Goal: Task Accomplishment & Management: Complete application form

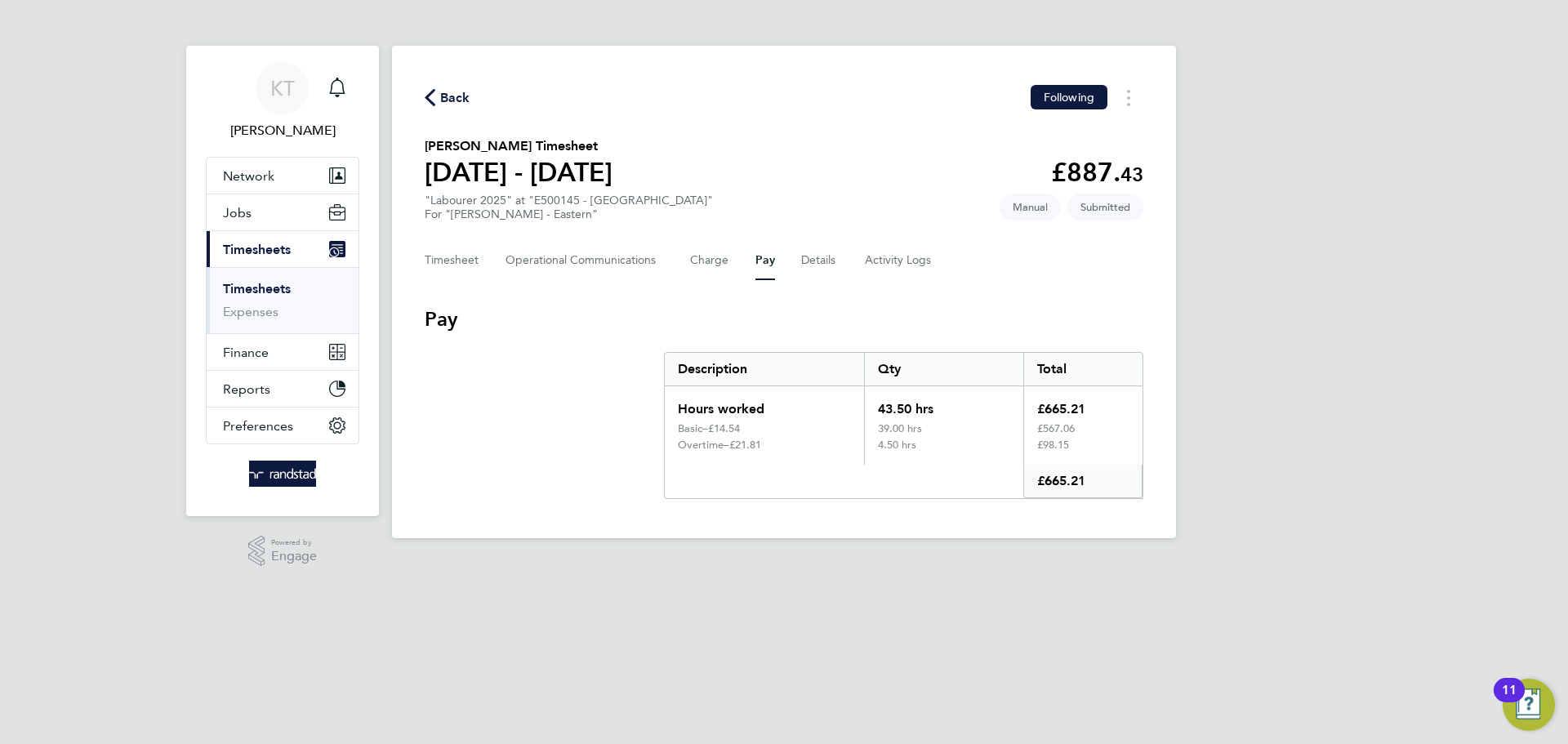
click at [263, 284] on link "Timesheets" at bounding box center [256, 289] width 68 height 15
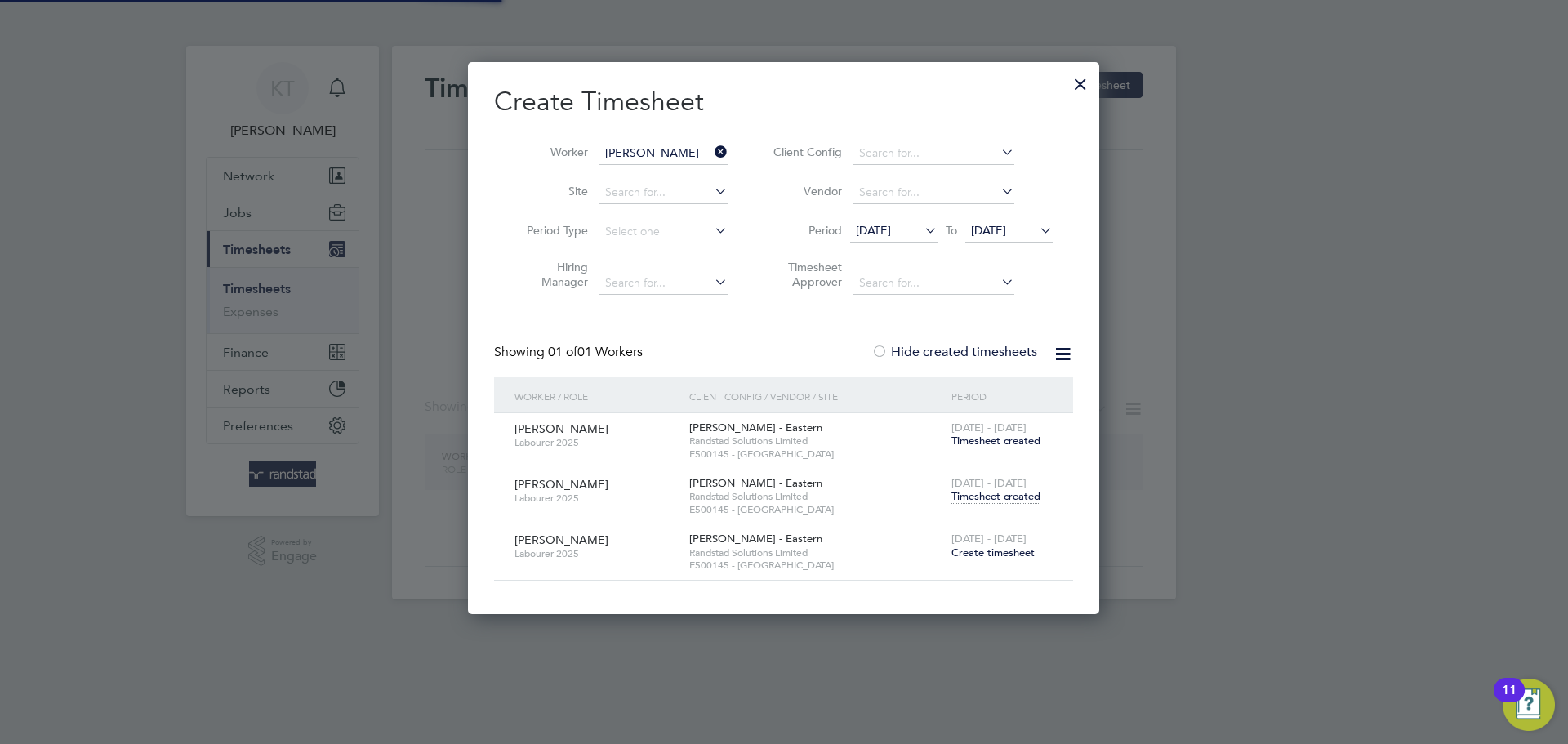
scroll to position [551, 632]
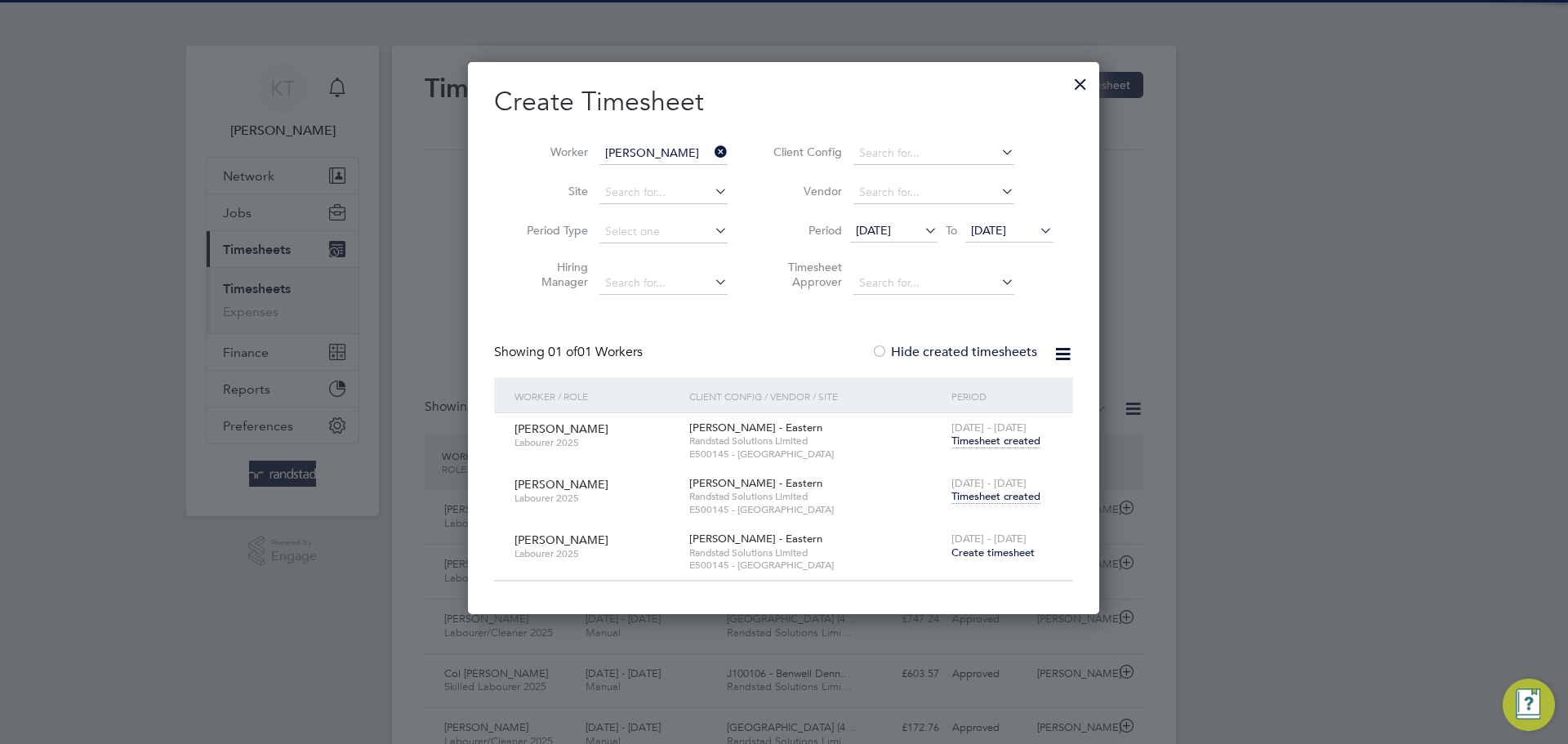
drag, startPoint x: 724, startPoint y: 151, endPoint x: 683, endPoint y: 155, distance: 41.2
click at [711, 151] on icon at bounding box center [711, 151] width 0 height 23
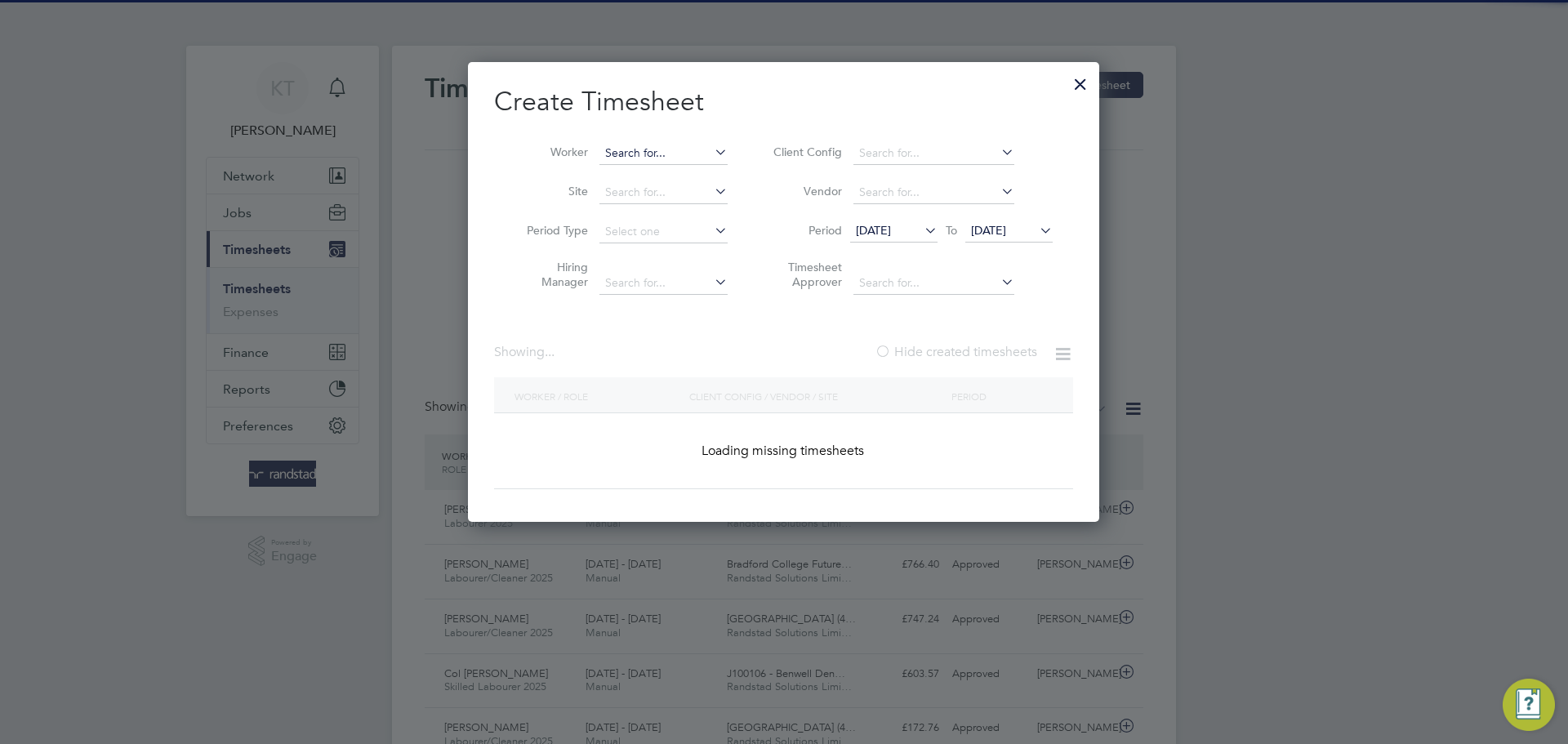
scroll to position [461, 632]
click at [664, 154] on input at bounding box center [663, 153] width 128 height 23
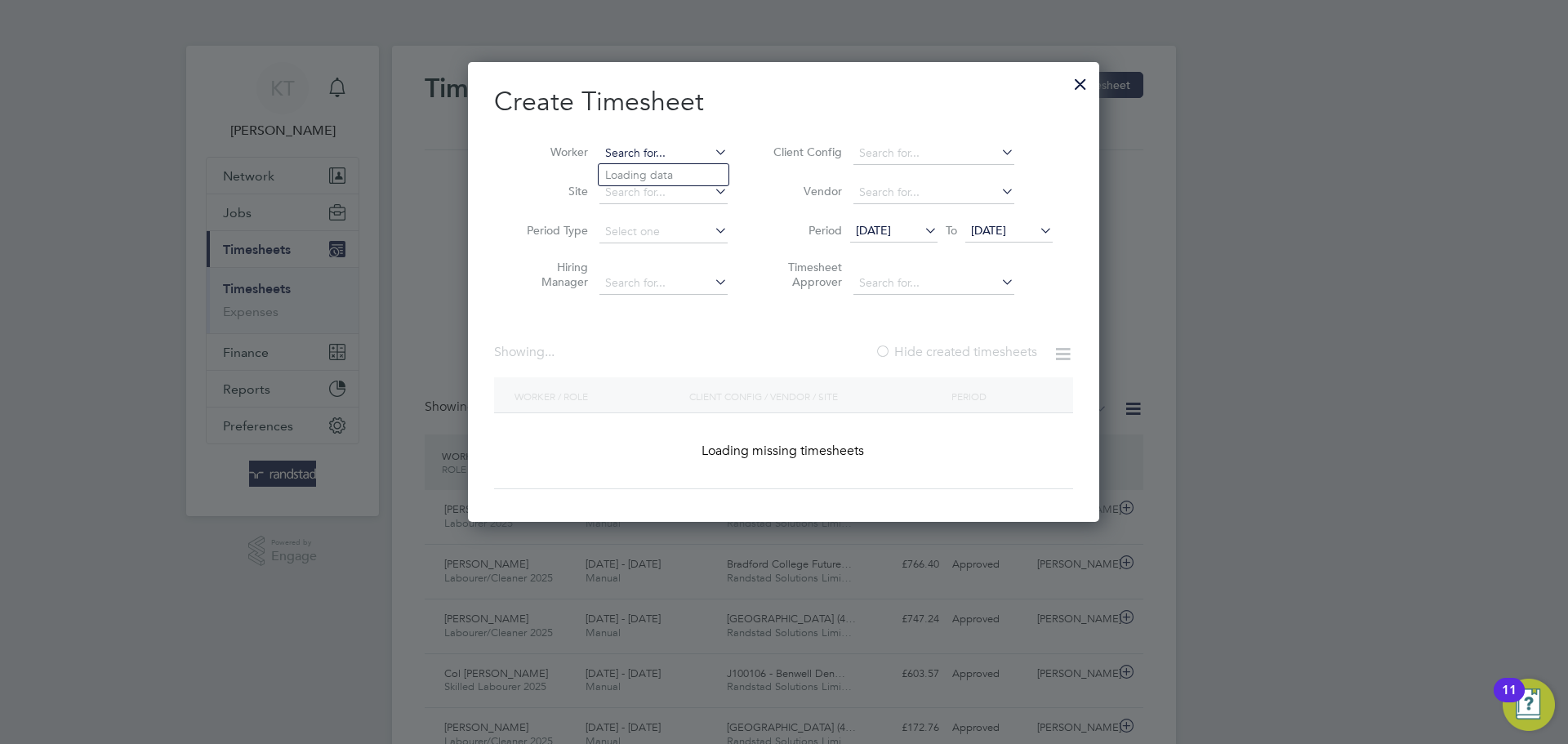
scroll to position [0, 0]
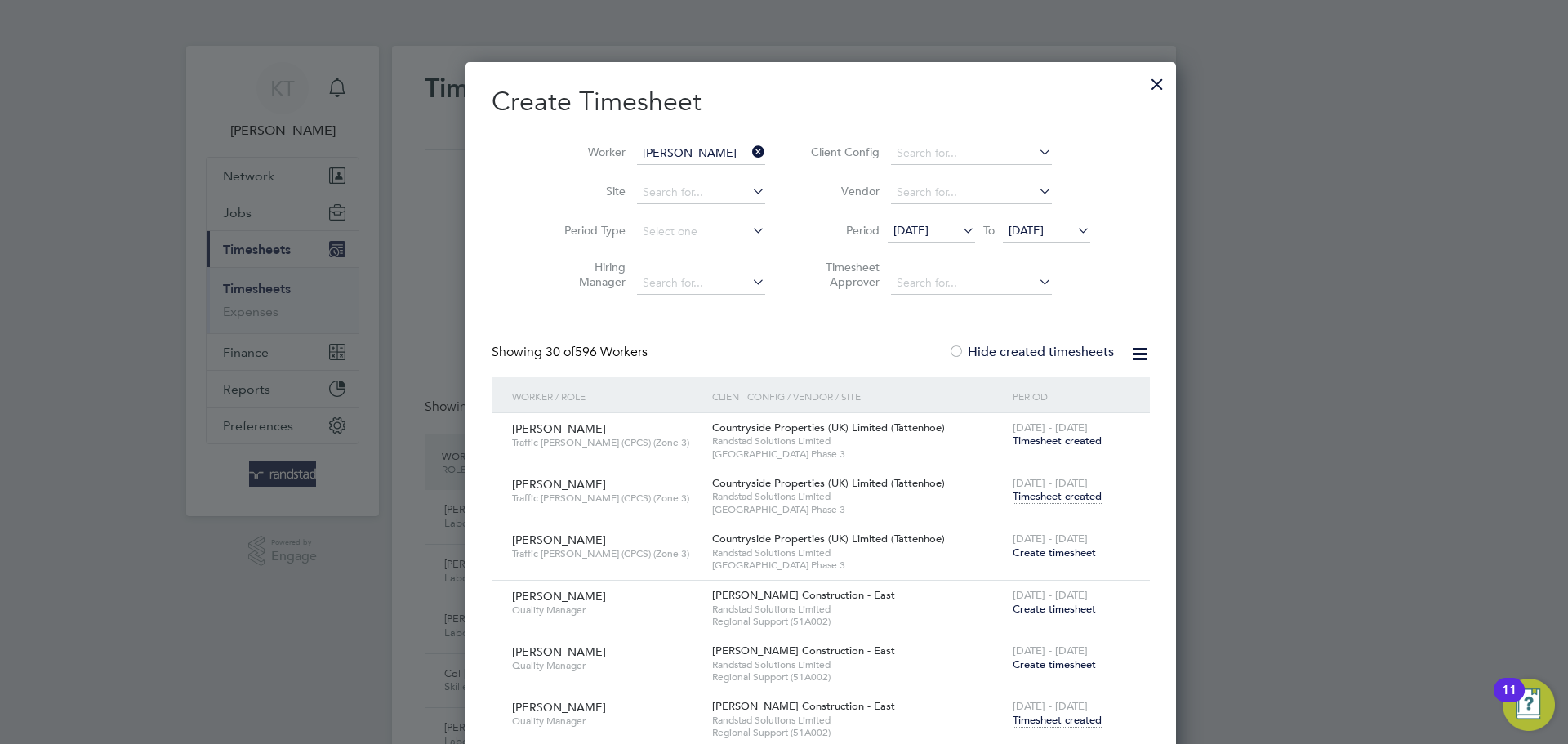
click at [648, 175] on b "Young" at bounding box center [660, 175] width 34 height 14
type input "[PERSON_NAME]"
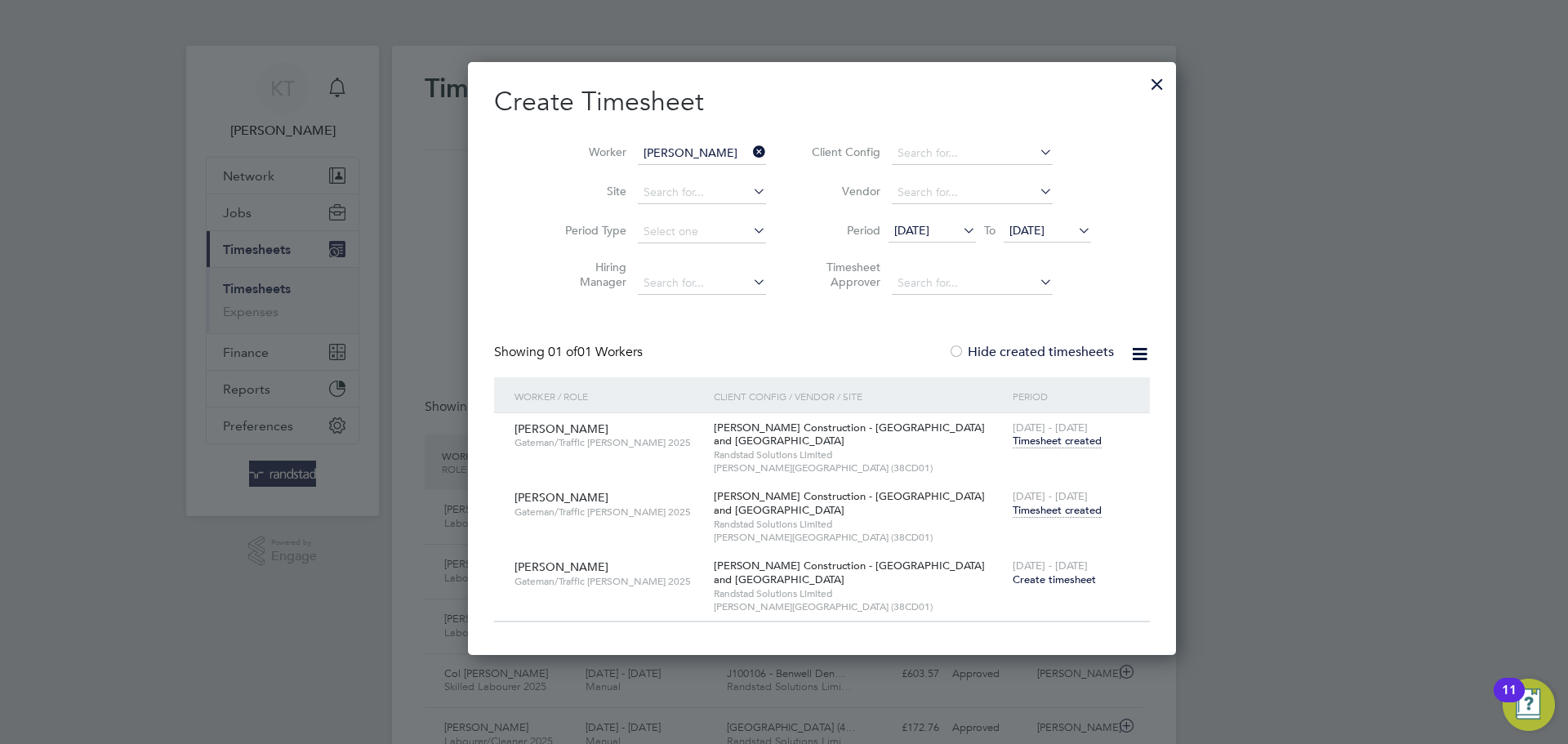
click at [1013, 514] on span "Timesheet created" at bounding box center [1057, 510] width 89 height 15
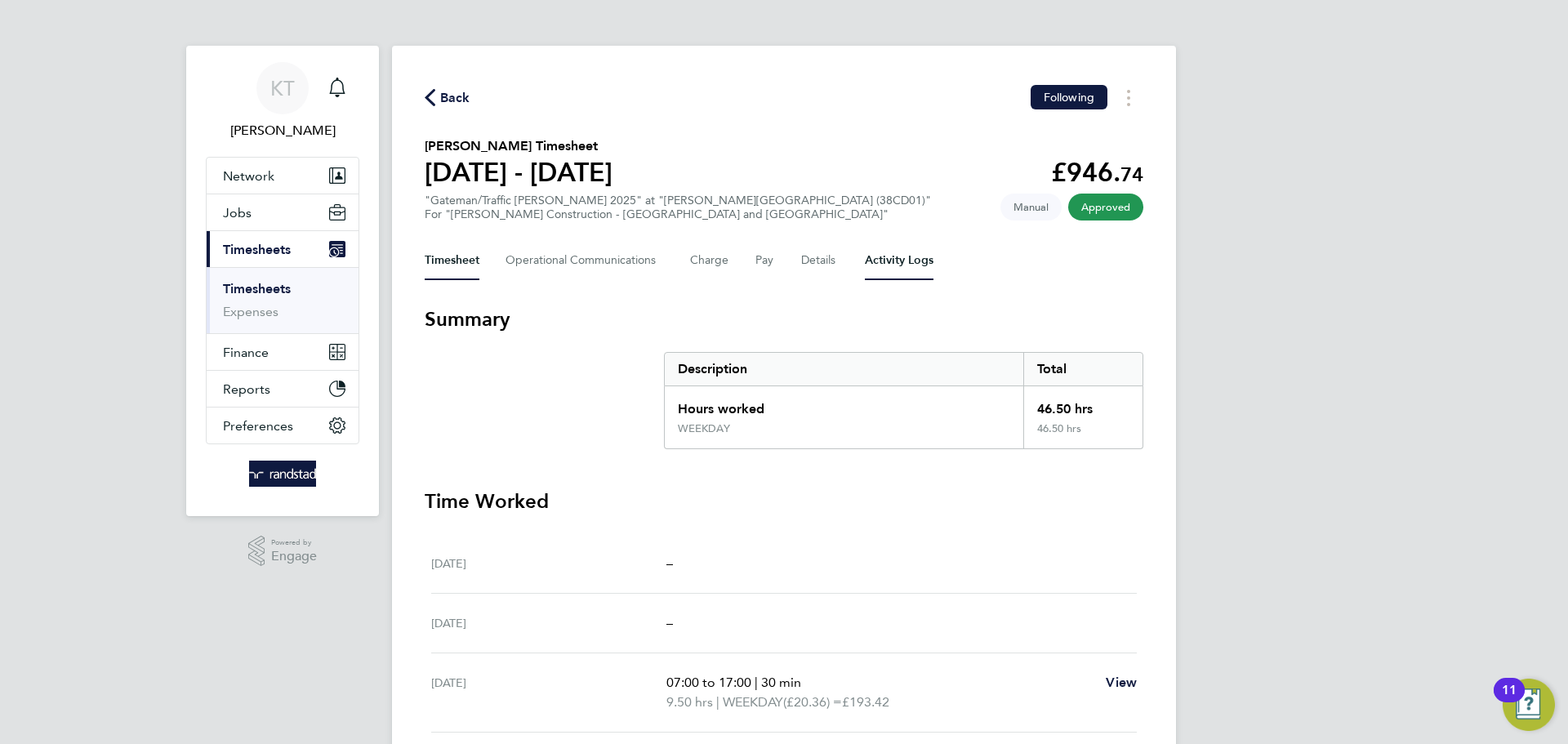
click at [918, 259] on Logs-tab "Activity Logs" at bounding box center [899, 261] width 69 height 40
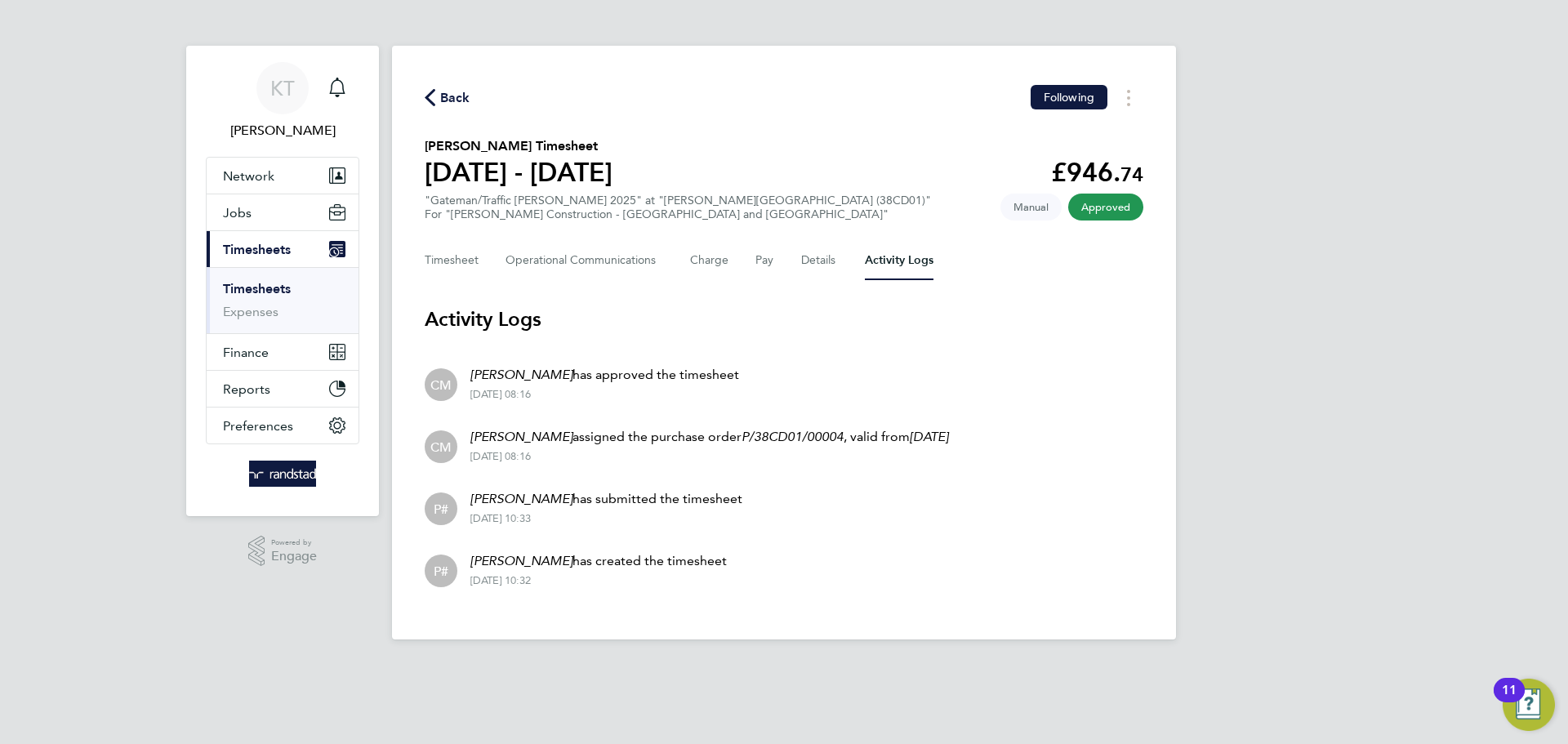
click at [781, 280] on div "Timesheet Operational Communications Charge Pay Details Activity Logs" at bounding box center [784, 261] width 719 height 40
click at [801, 267] on button "Details" at bounding box center [820, 261] width 38 height 40
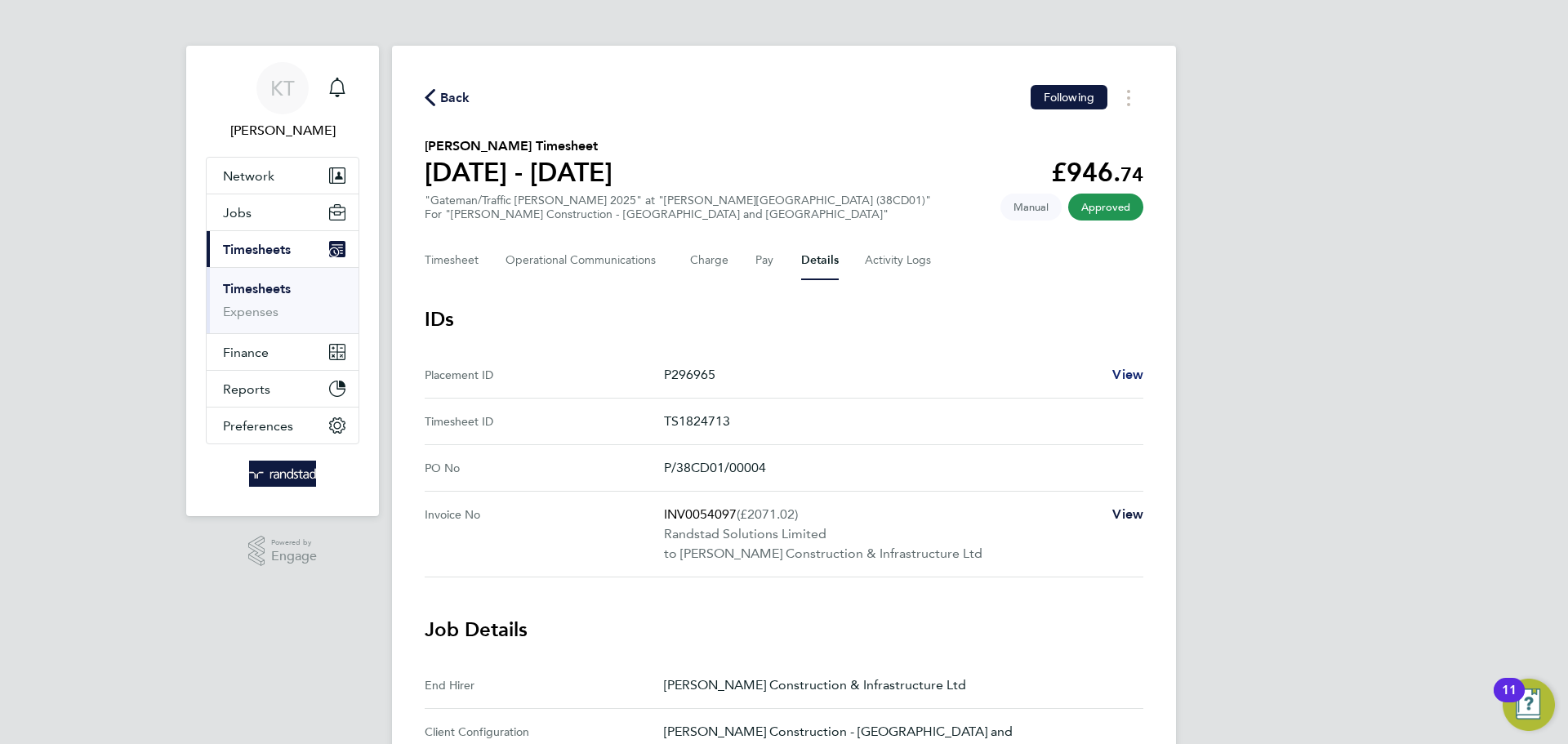
click at [1127, 369] on span "View" at bounding box center [1128, 375] width 31 height 15
click at [236, 288] on link "Timesheets" at bounding box center [256, 289] width 68 height 15
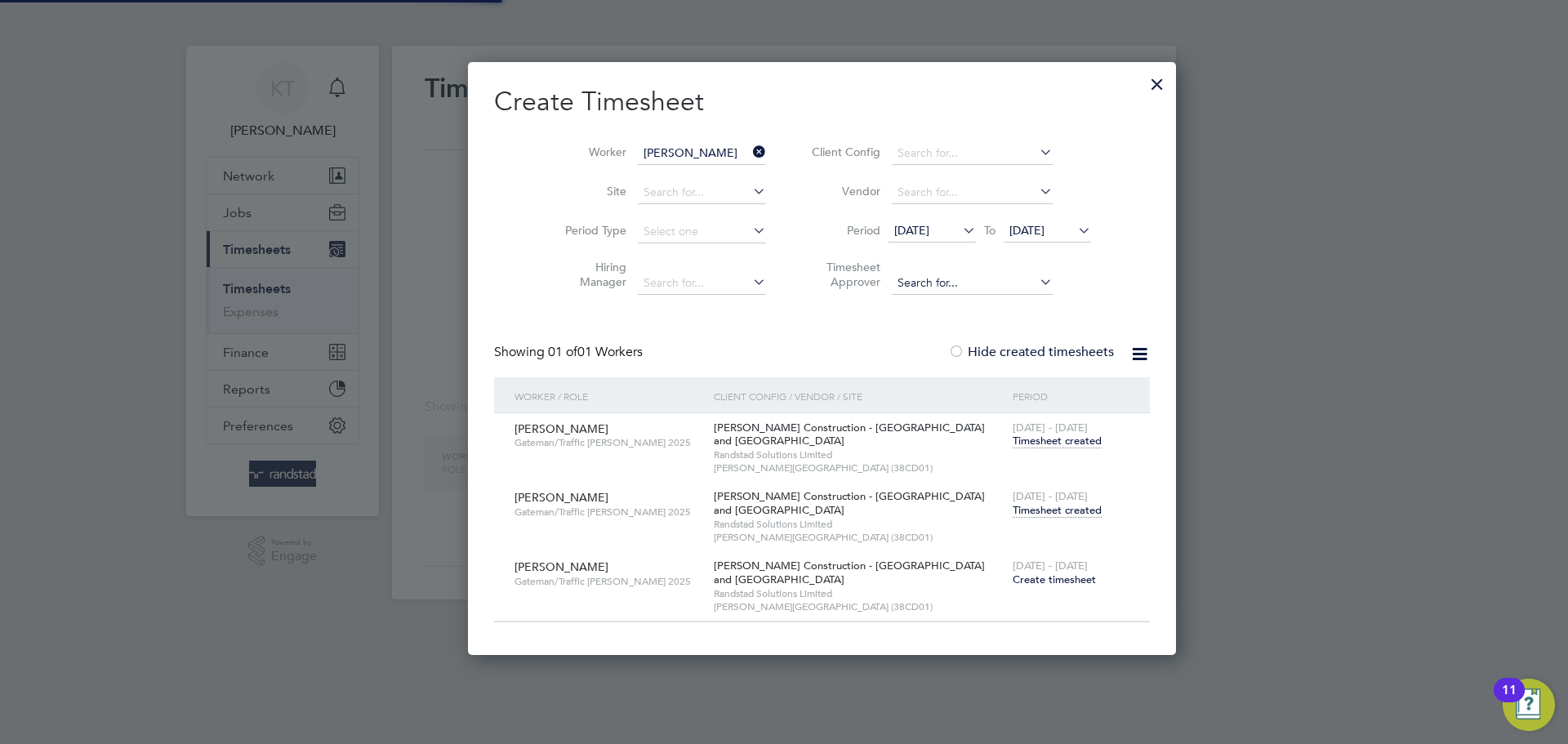
scroll to position [594, 632]
click at [750, 150] on icon at bounding box center [750, 151] width 0 height 23
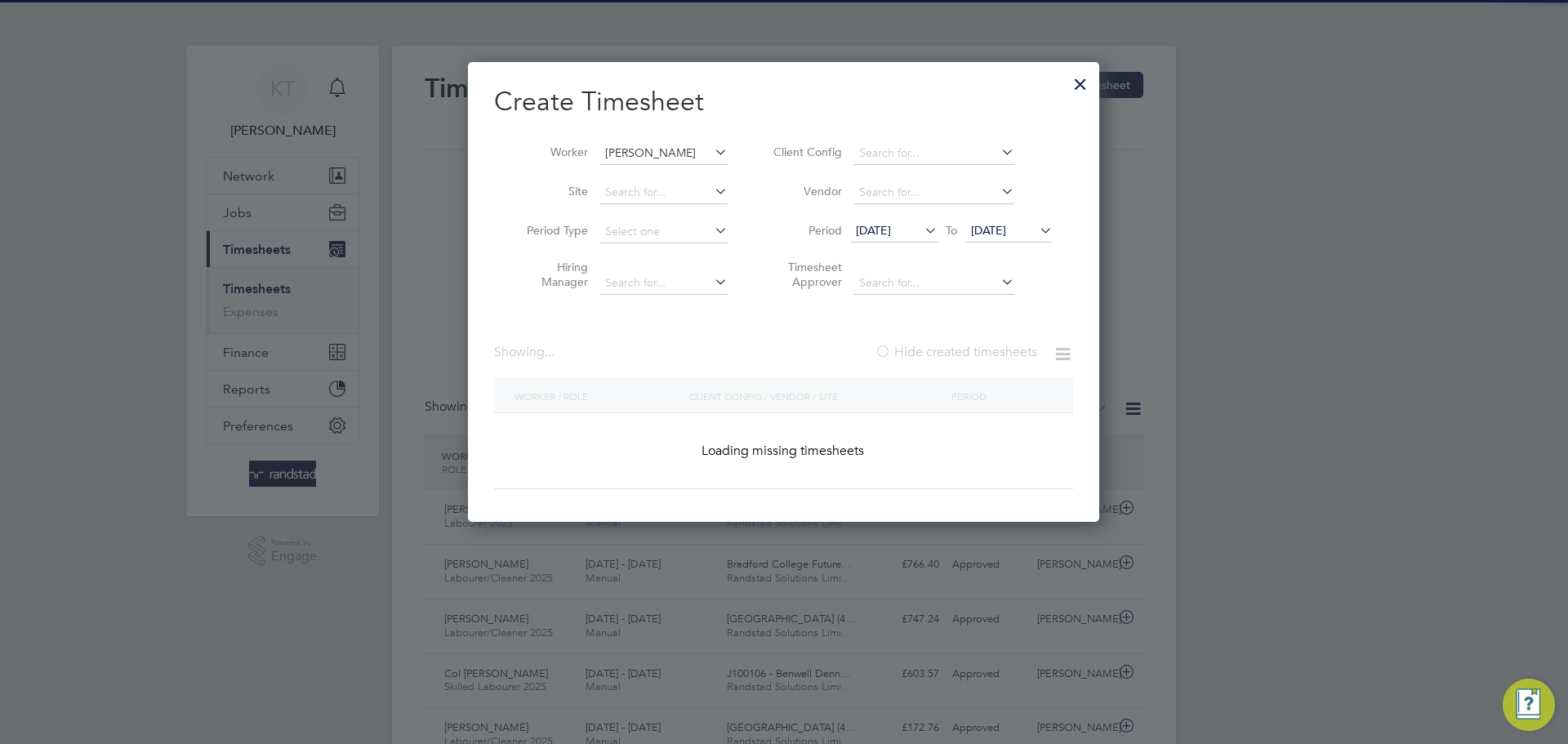
click at [673, 150] on input "[PERSON_NAME]" at bounding box center [663, 153] width 128 height 23
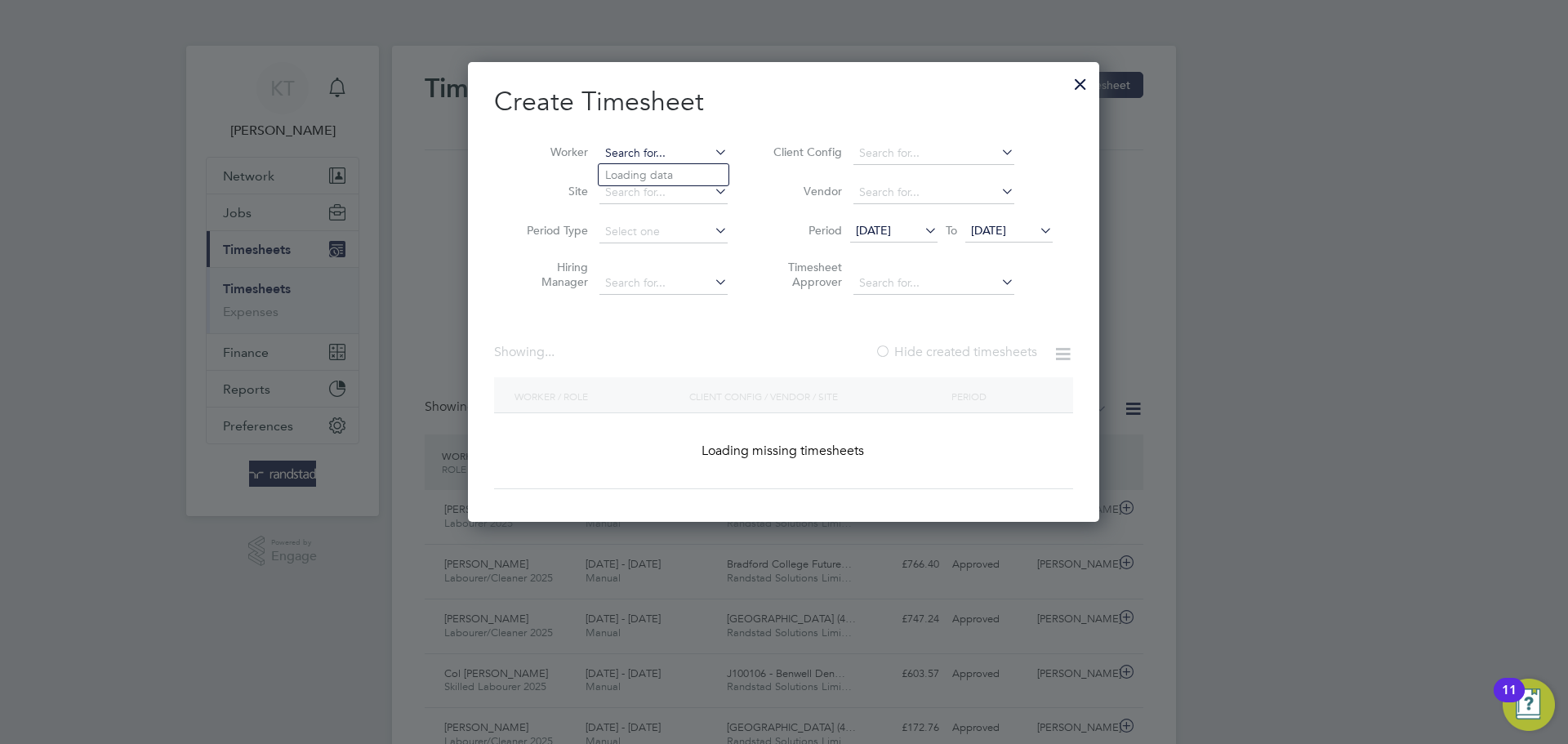
scroll to position [41, 142]
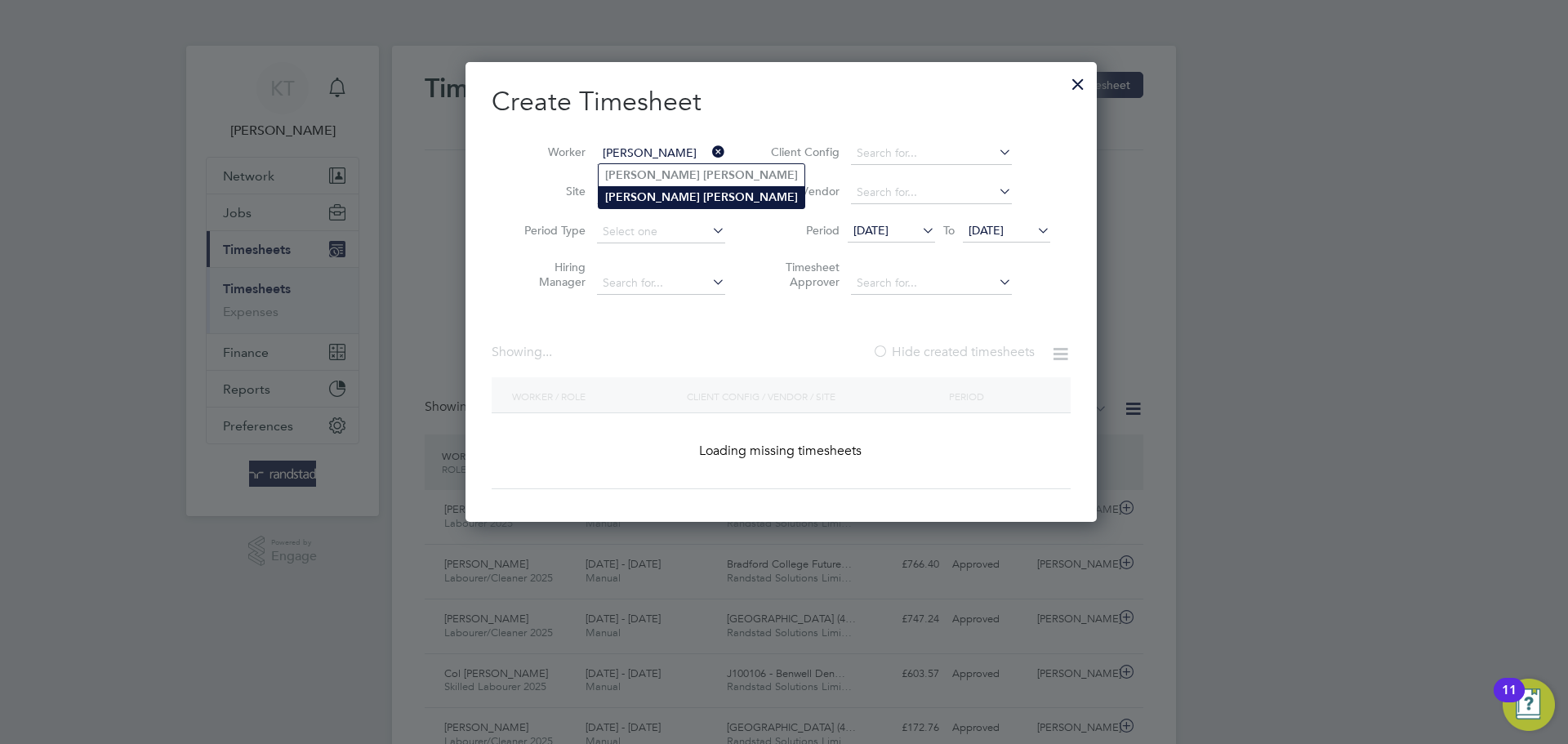
type input "Alex Jones"
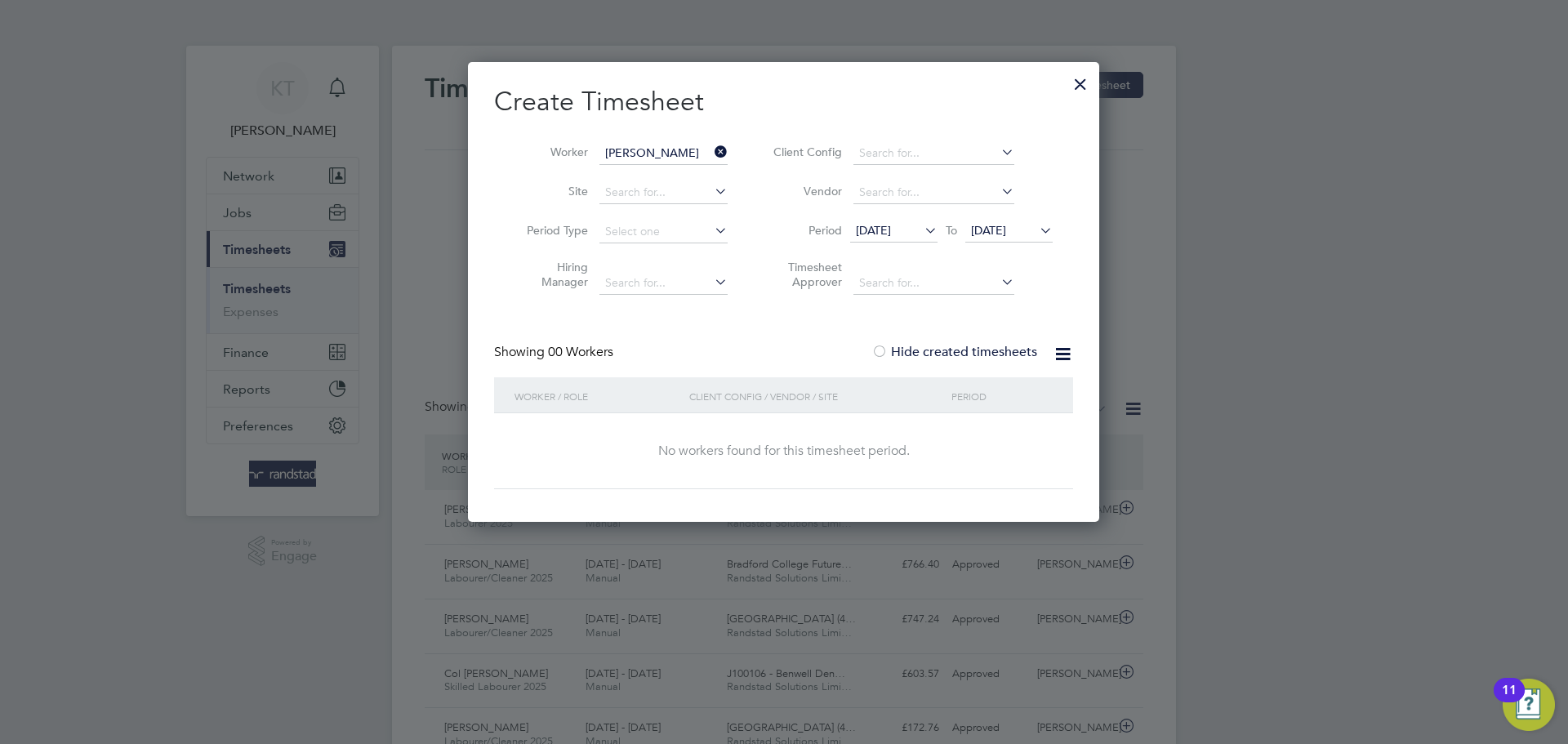
click at [891, 234] on span "[DATE]" at bounding box center [873, 230] width 35 height 15
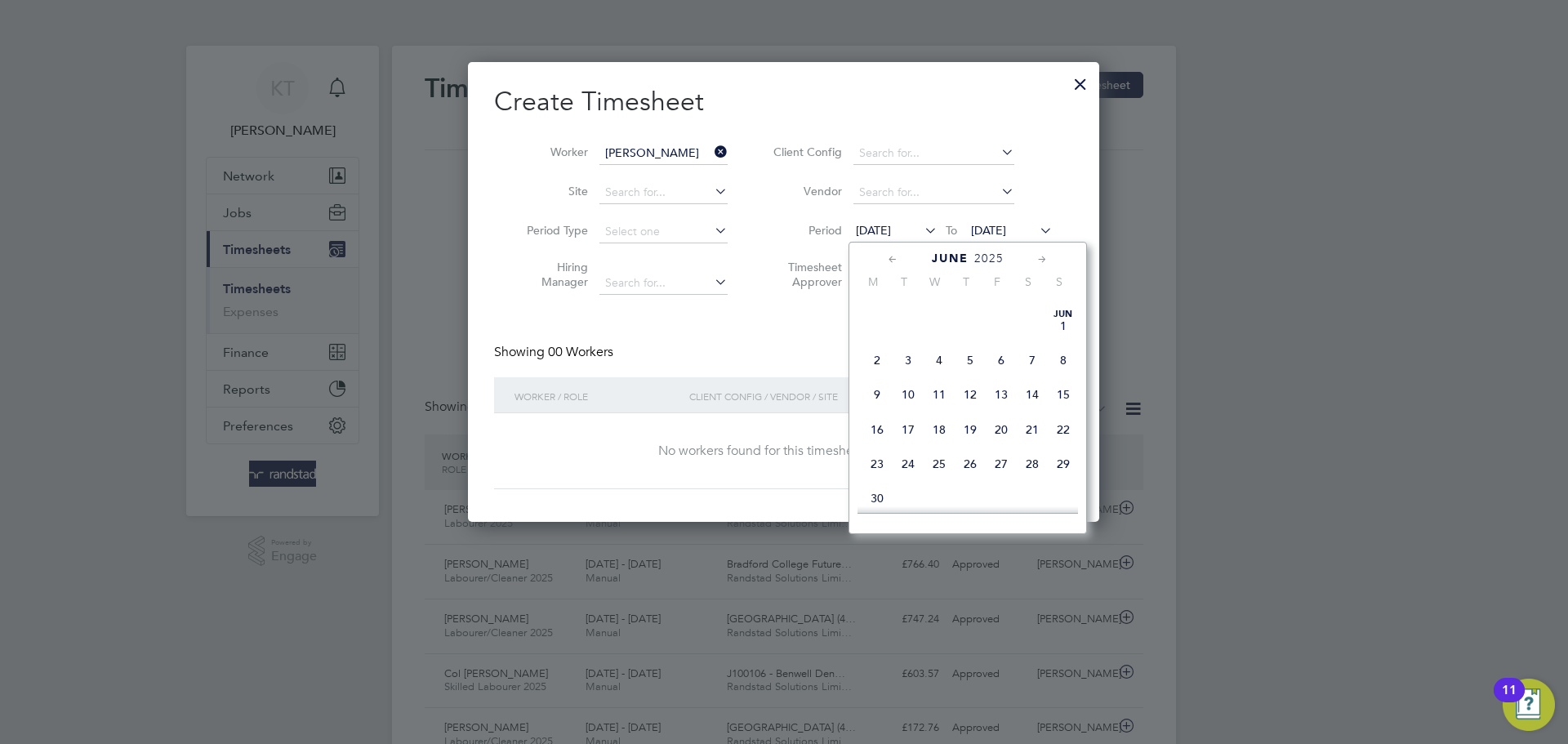
click at [878, 407] on span "9" at bounding box center [877, 395] width 31 height 31
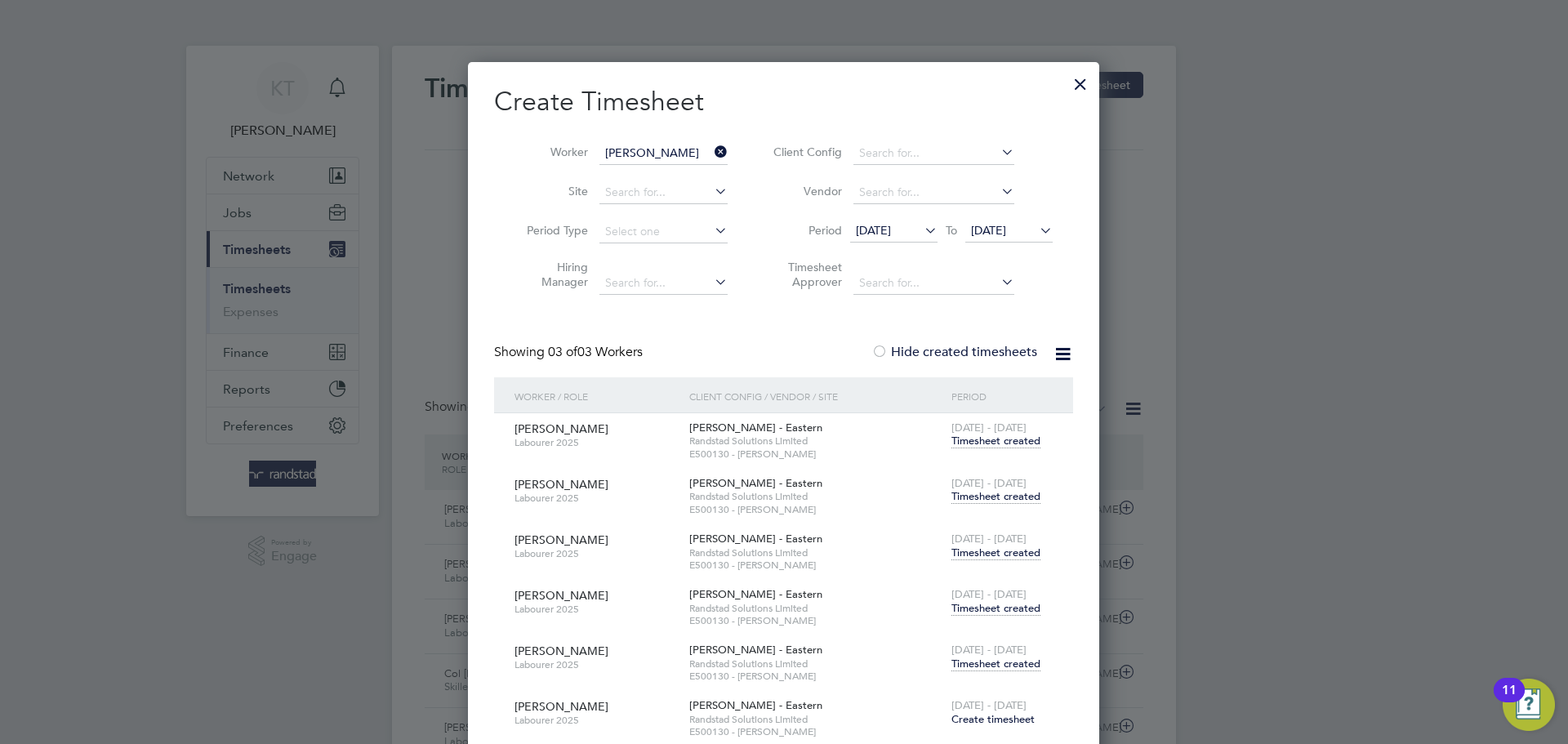
click at [987, 445] on span "Timesheet created" at bounding box center [996, 440] width 89 height 15
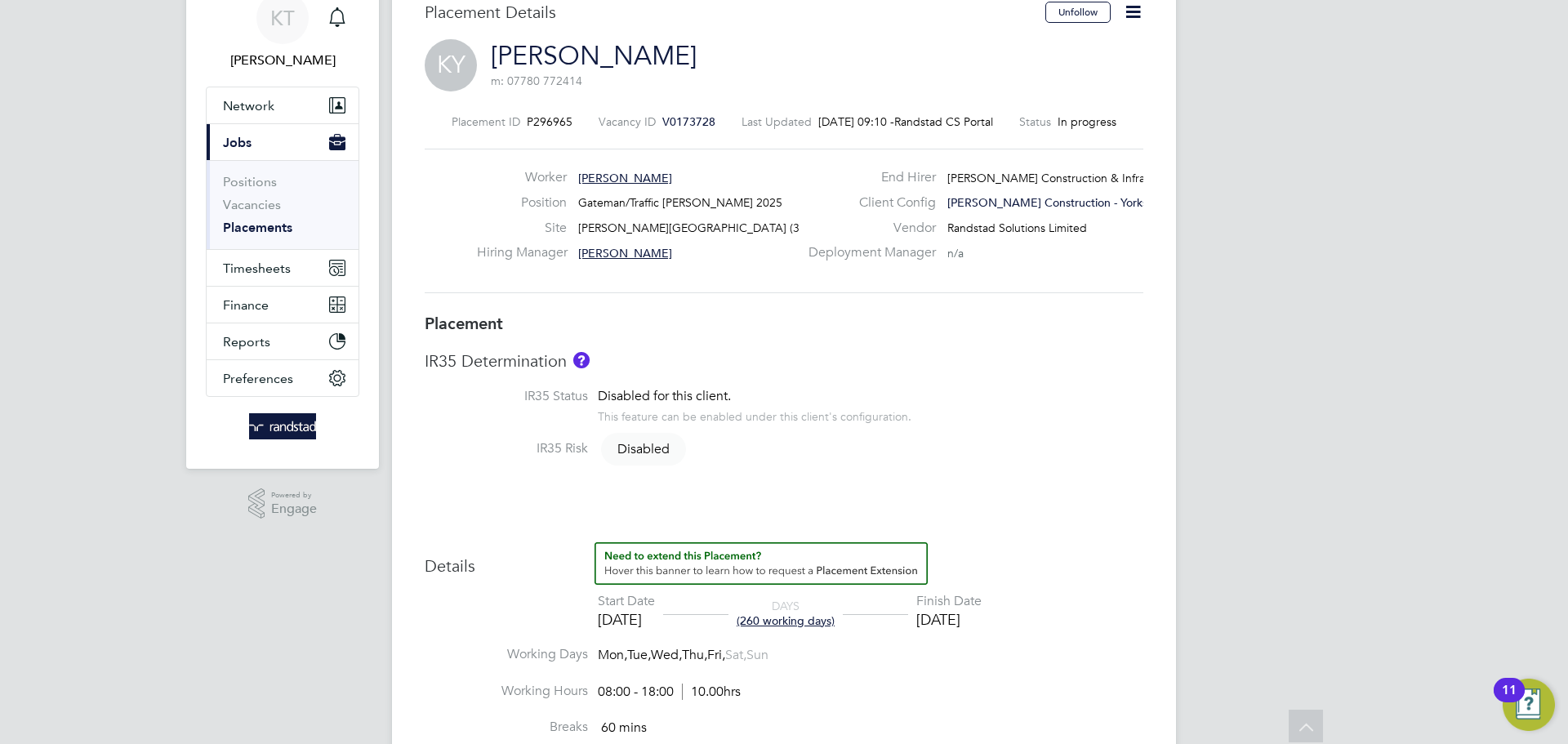
click at [1060, 426] on li "IR35 Status Disabled for this client. This feature can be enabled under this cl…" at bounding box center [784, 414] width 719 height 52
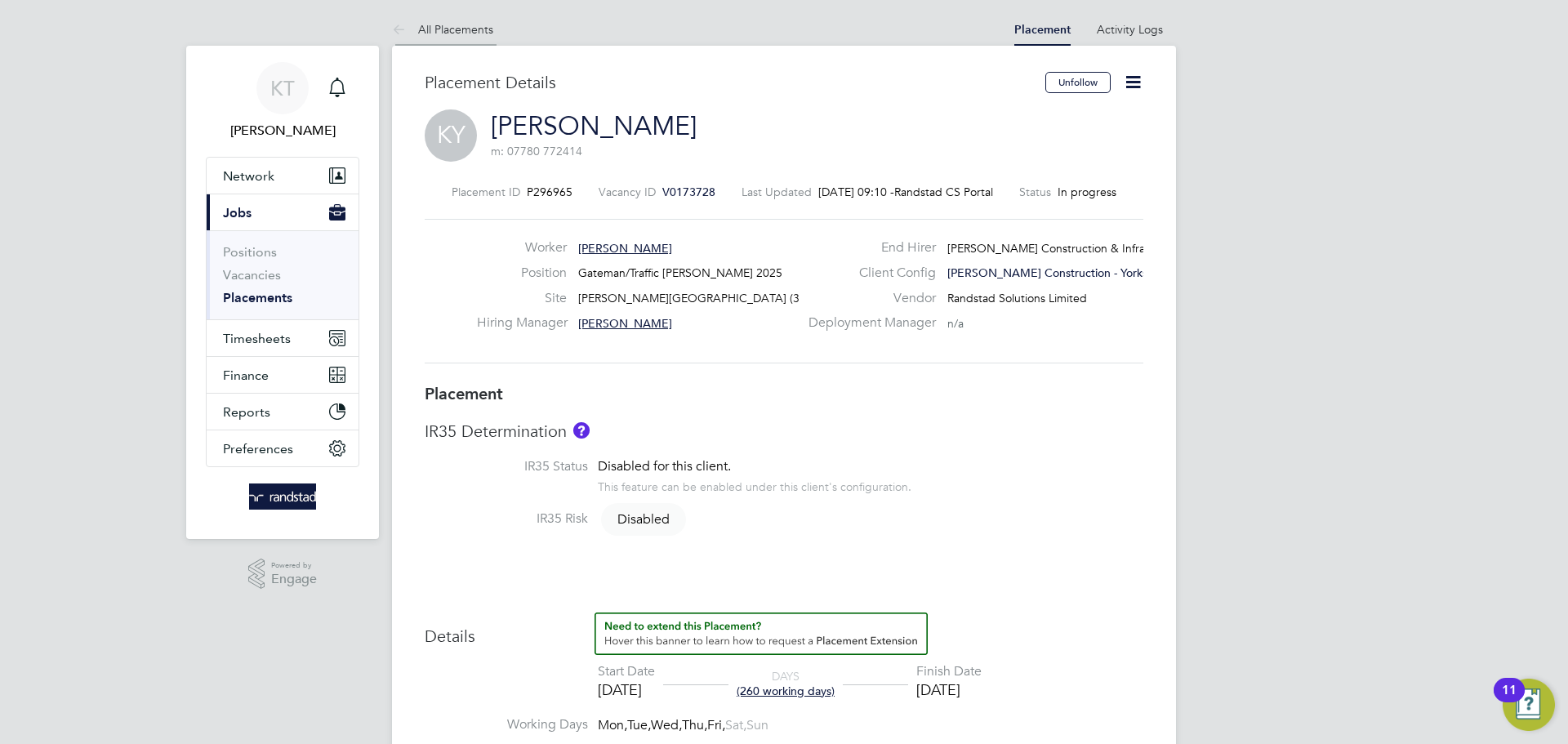
click at [421, 26] on link "All Placements" at bounding box center [443, 29] width 101 height 15
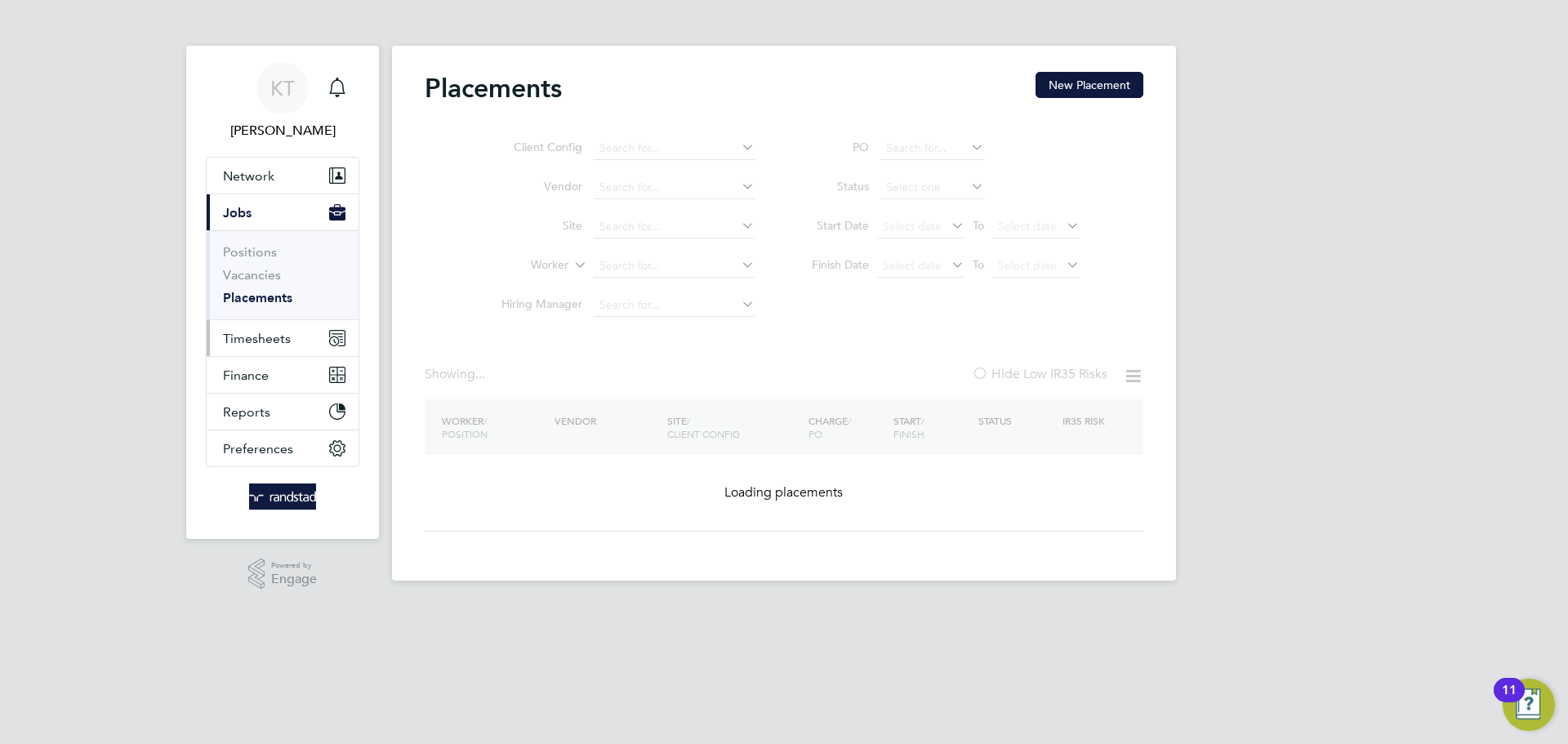
click at [268, 352] on button "Timesheets" at bounding box center [282, 338] width 152 height 36
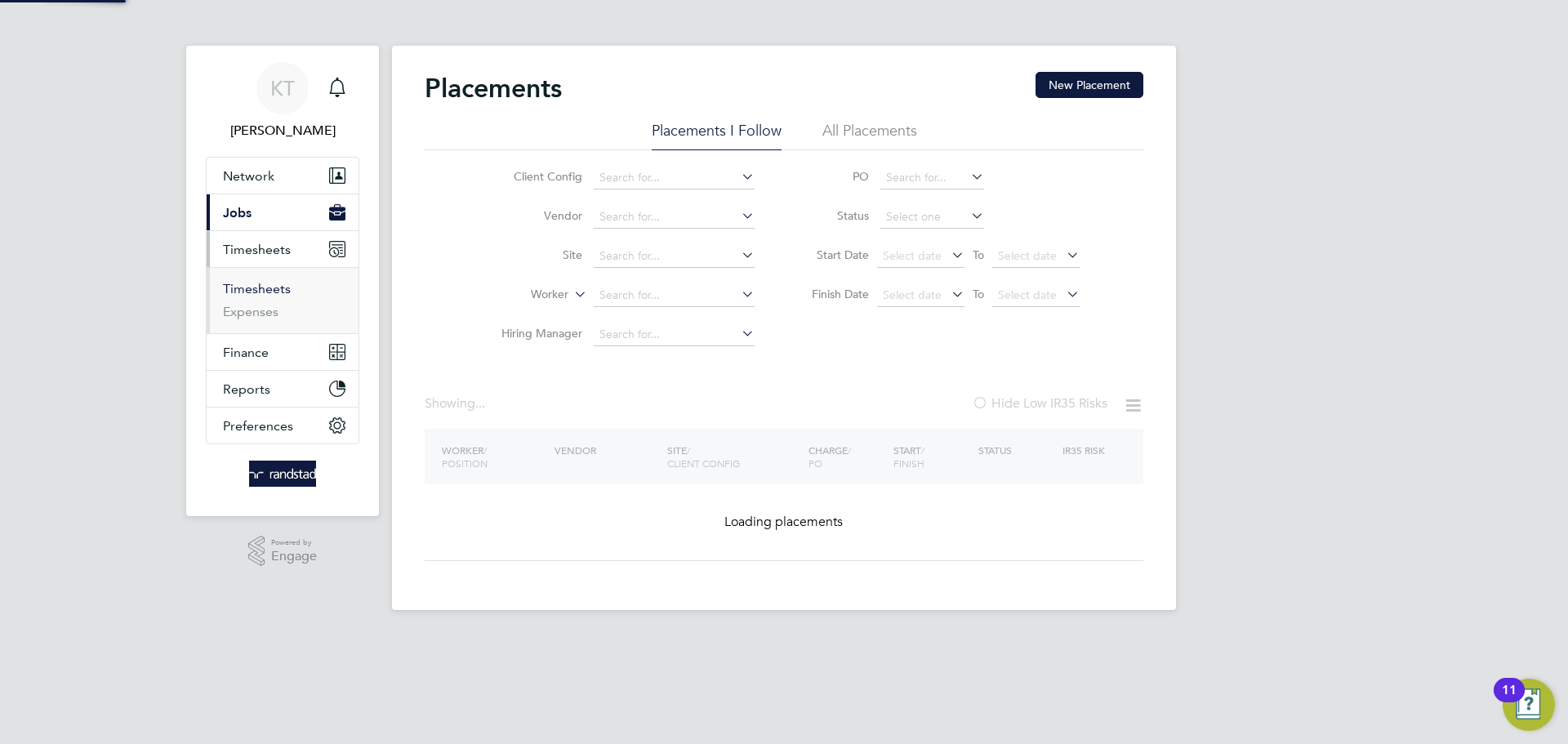
click at [249, 288] on link "Timesheets" at bounding box center [256, 289] width 68 height 15
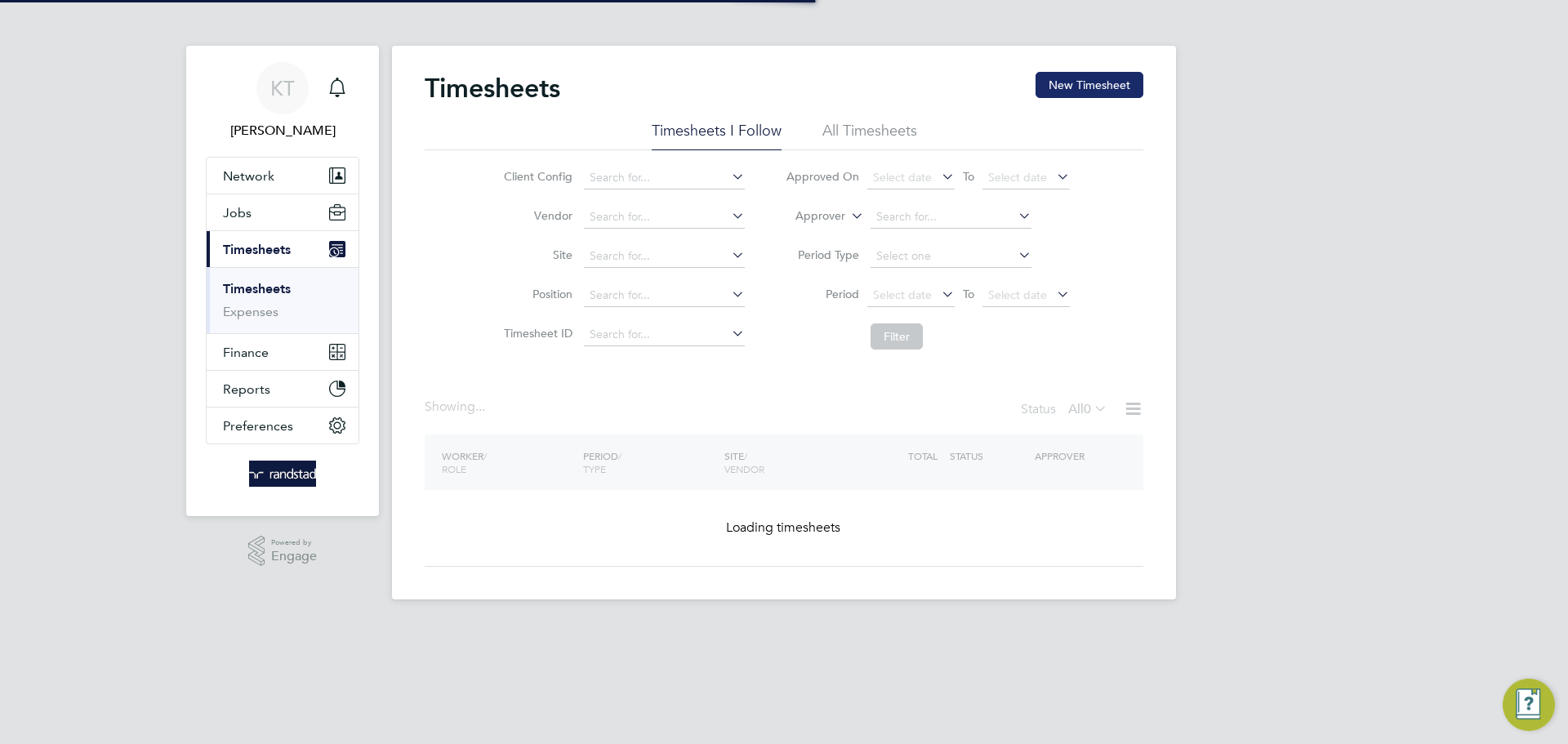
click at [1078, 89] on button "New Timesheet" at bounding box center [1088, 85] width 107 height 26
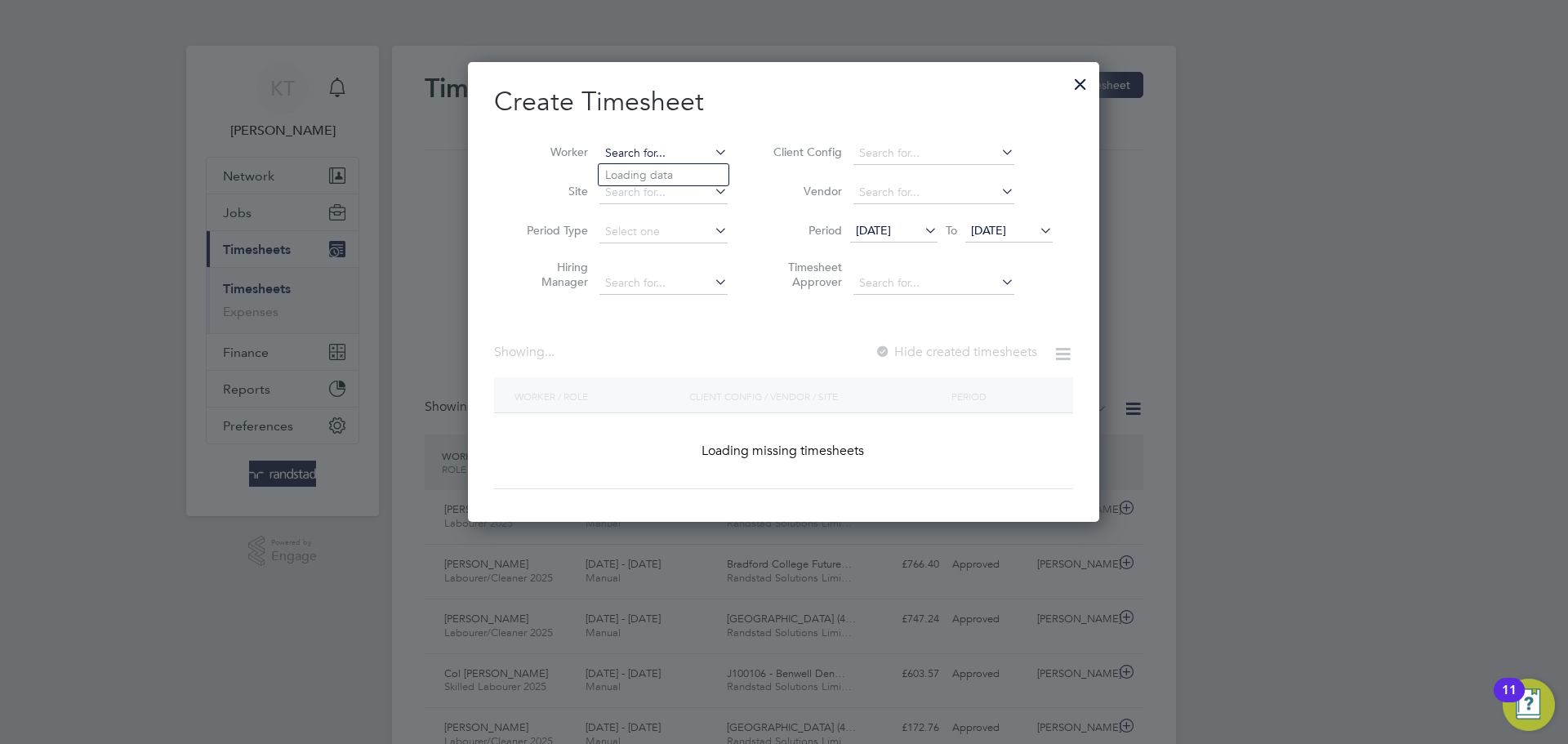
click at [632, 154] on input at bounding box center [663, 153] width 128 height 23
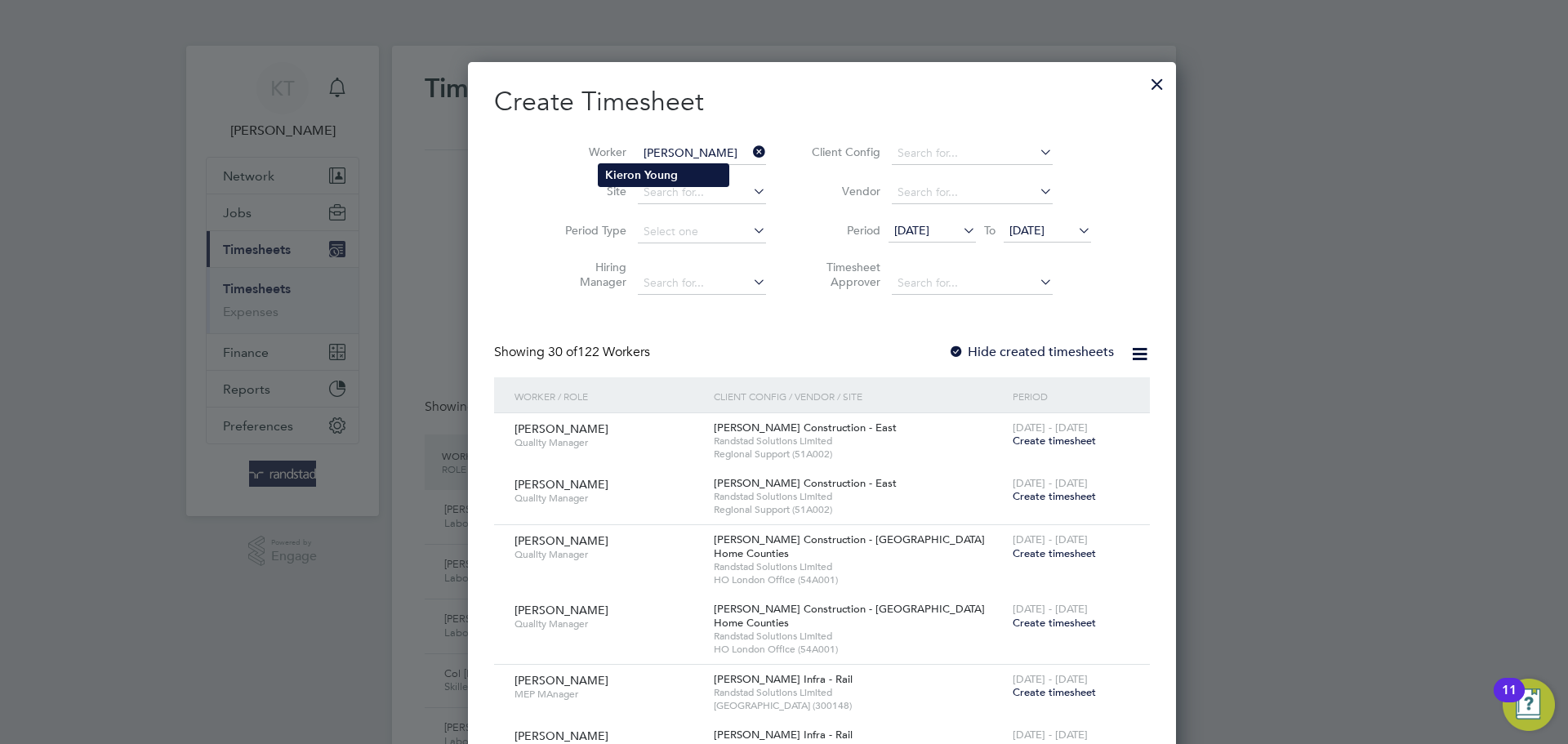
click at [667, 171] on b "Young" at bounding box center [660, 175] width 34 height 14
type input "[PERSON_NAME]"
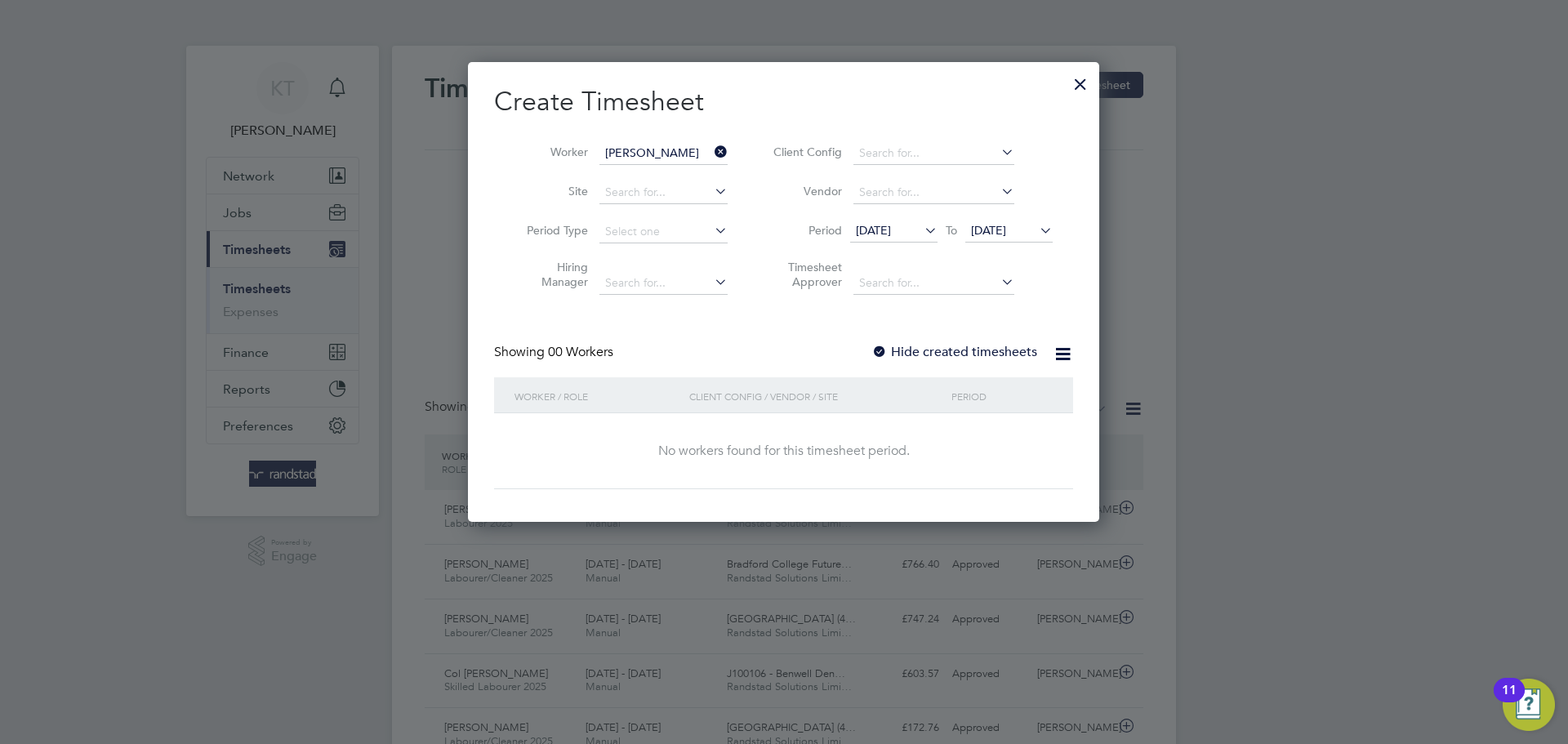
drag, startPoint x: 990, startPoint y: 363, endPoint x: 987, endPoint y: 354, distance: 9.5
click at [989, 362] on div "Showing 00 Workers Hide created timesheets" at bounding box center [783, 360] width 579 height 34
click at [987, 354] on label "Hide created timesheets" at bounding box center [954, 352] width 166 height 16
drag, startPoint x: 1036, startPoint y: 237, endPoint x: 1020, endPoint y: 228, distance: 18.4
click at [1020, 228] on div "[DATE] To [DATE]" at bounding box center [952, 231] width 203 height 23
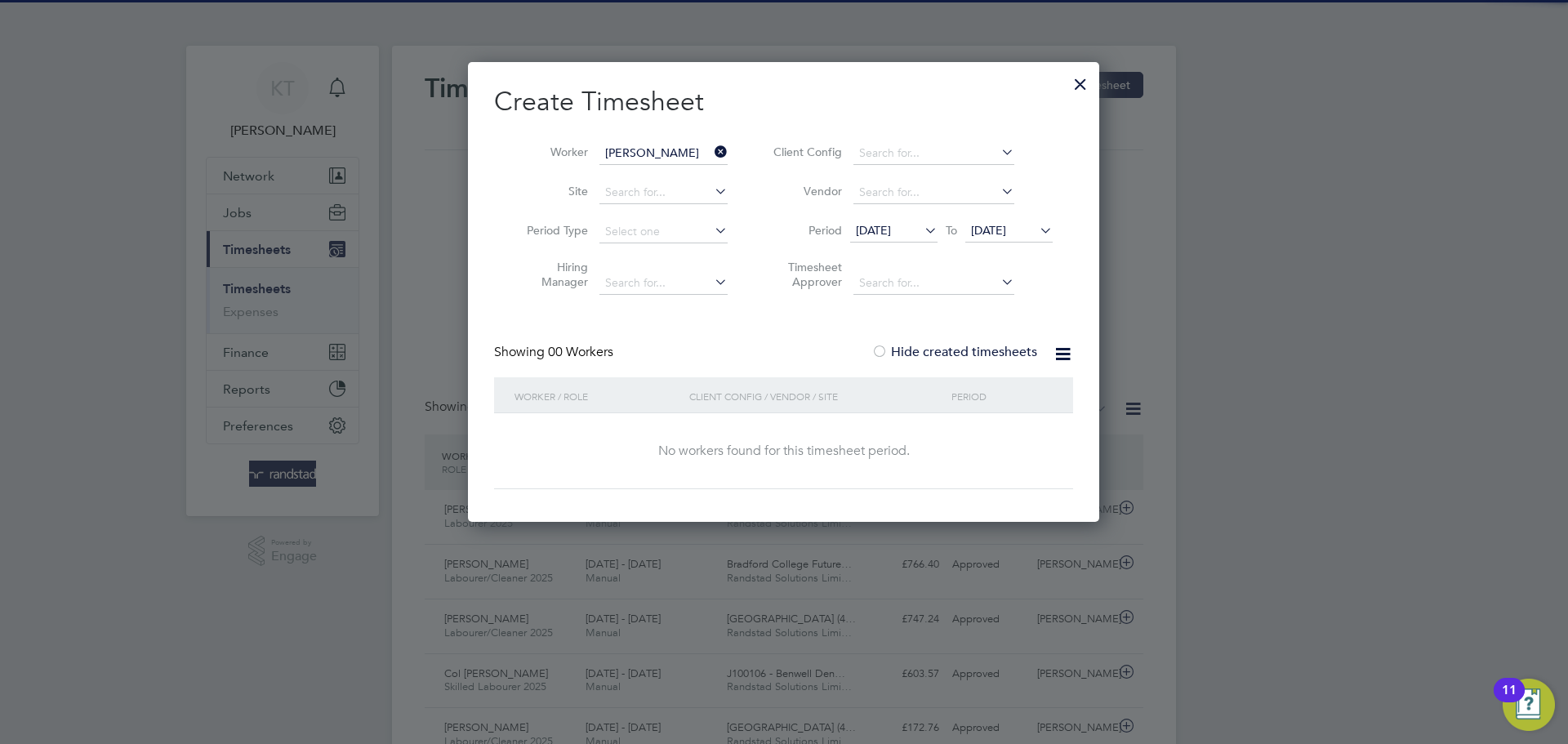
click at [1006, 228] on span "[DATE]" at bounding box center [988, 230] width 35 height 15
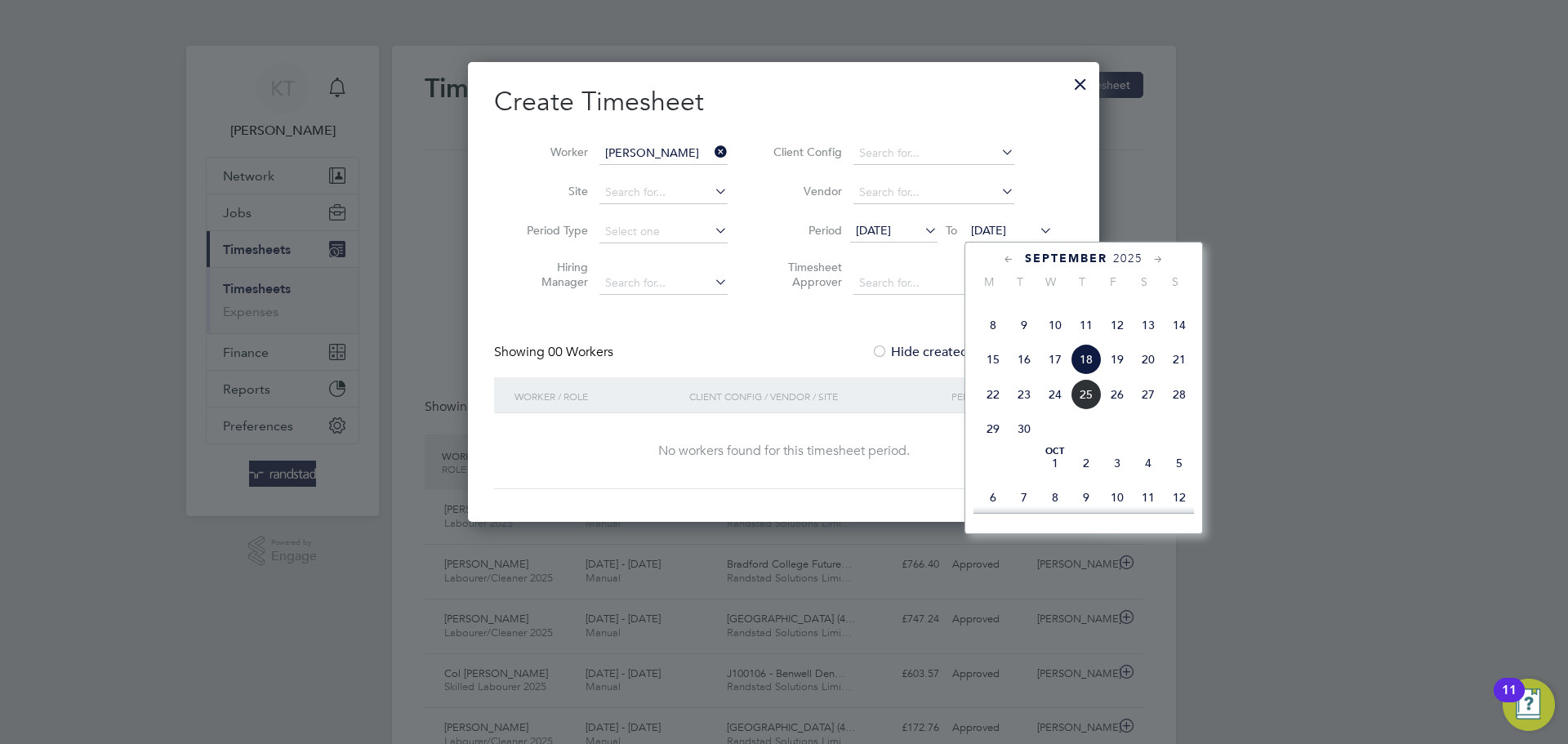
click at [1086, 446] on div "[DATE] 2 3 4 5 6 7 8 9 10 11 12 13 14 15 16 17 18 19 20 21 22 23 24 25 26 27 28…" at bounding box center [1093, 361] width 241 height 172
click at [1086, 410] on span "25" at bounding box center [1086, 395] width 31 height 31
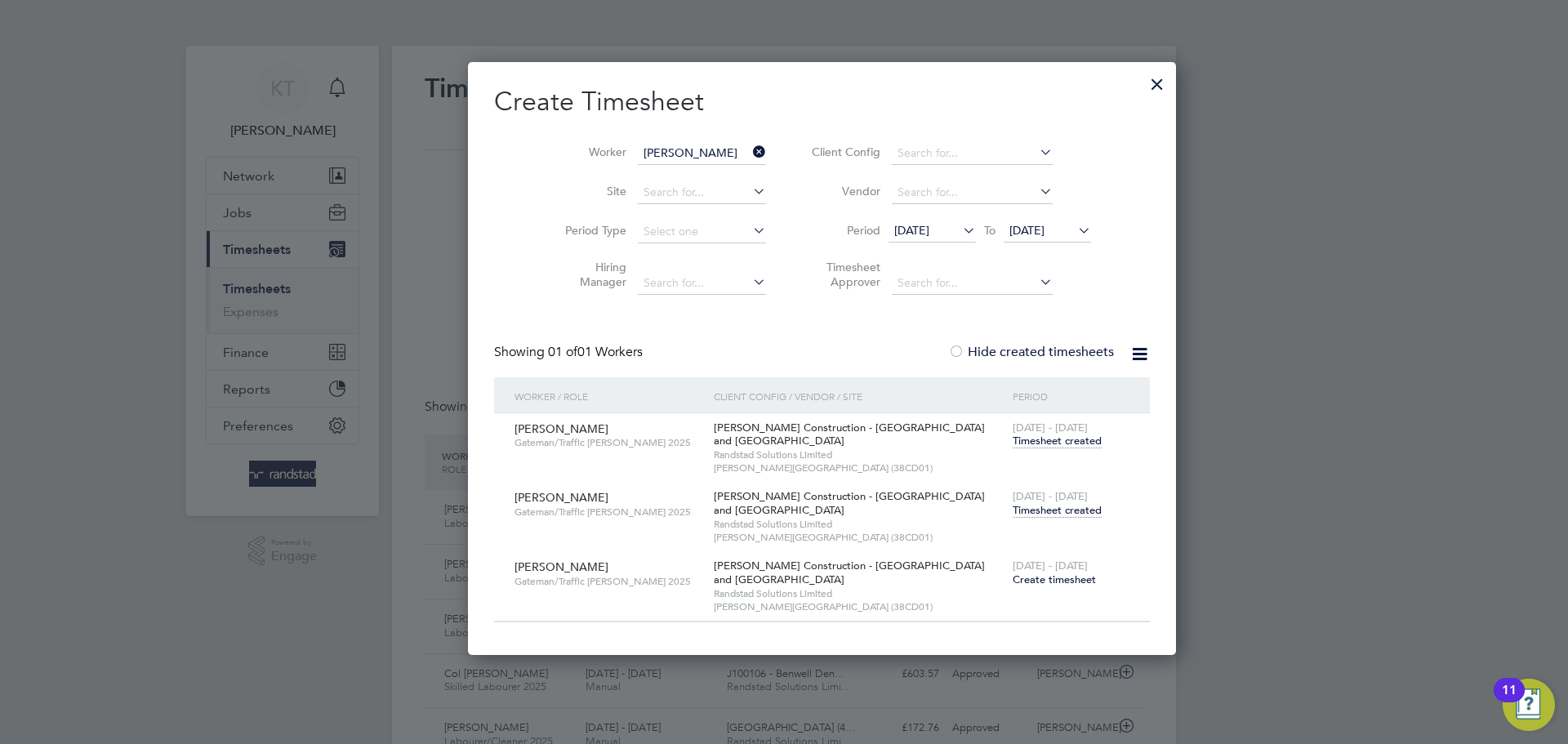
click at [1016, 503] on span "Timesheet created" at bounding box center [1057, 510] width 89 height 15
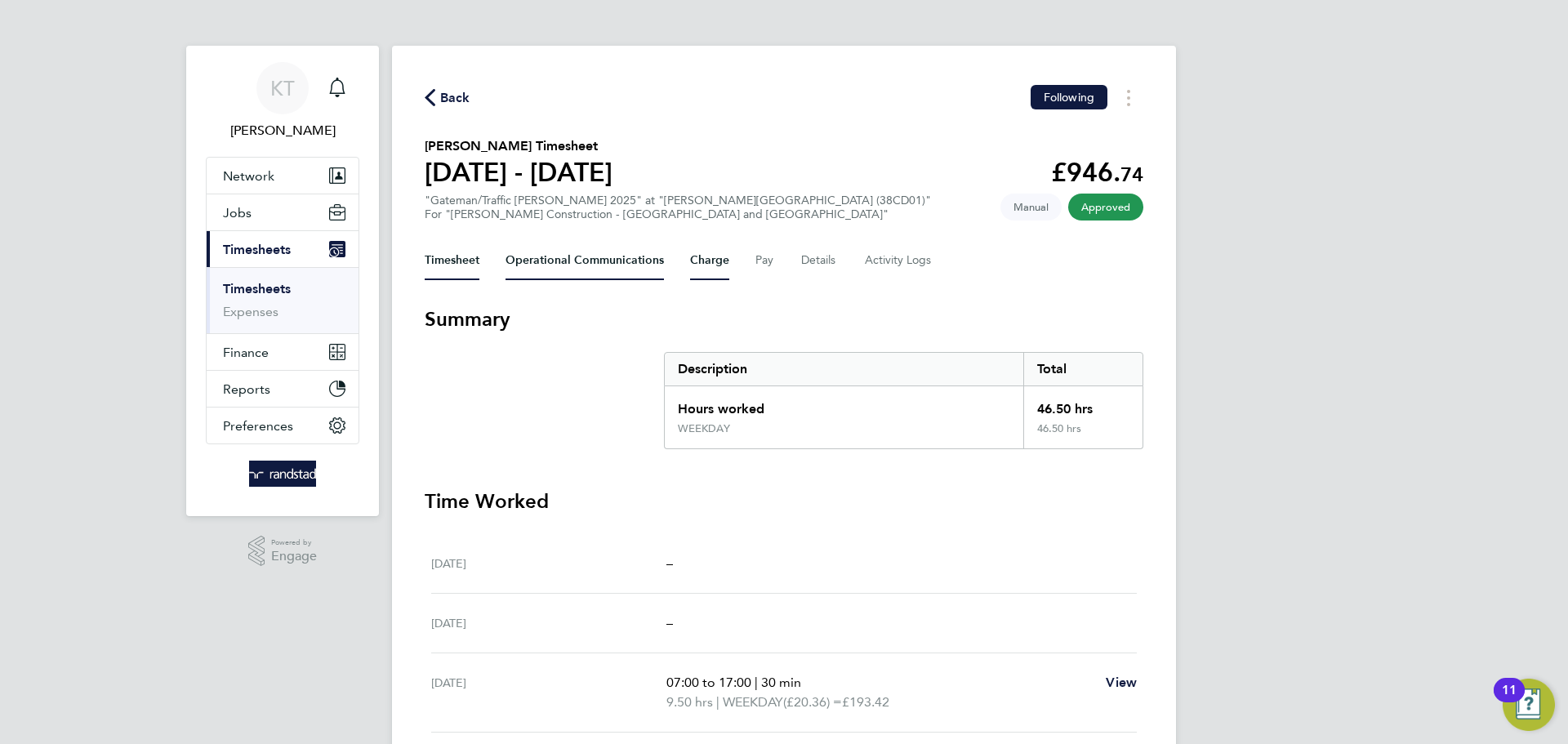
drag, startPoint x: 595, startPoint y: 261, endPoint x: 714, endPoint y: 272, distance: 119.5
click at [599, 261] on Communications-tab "Operational Communications" at bounding box center [585, 261] width 158 height 40
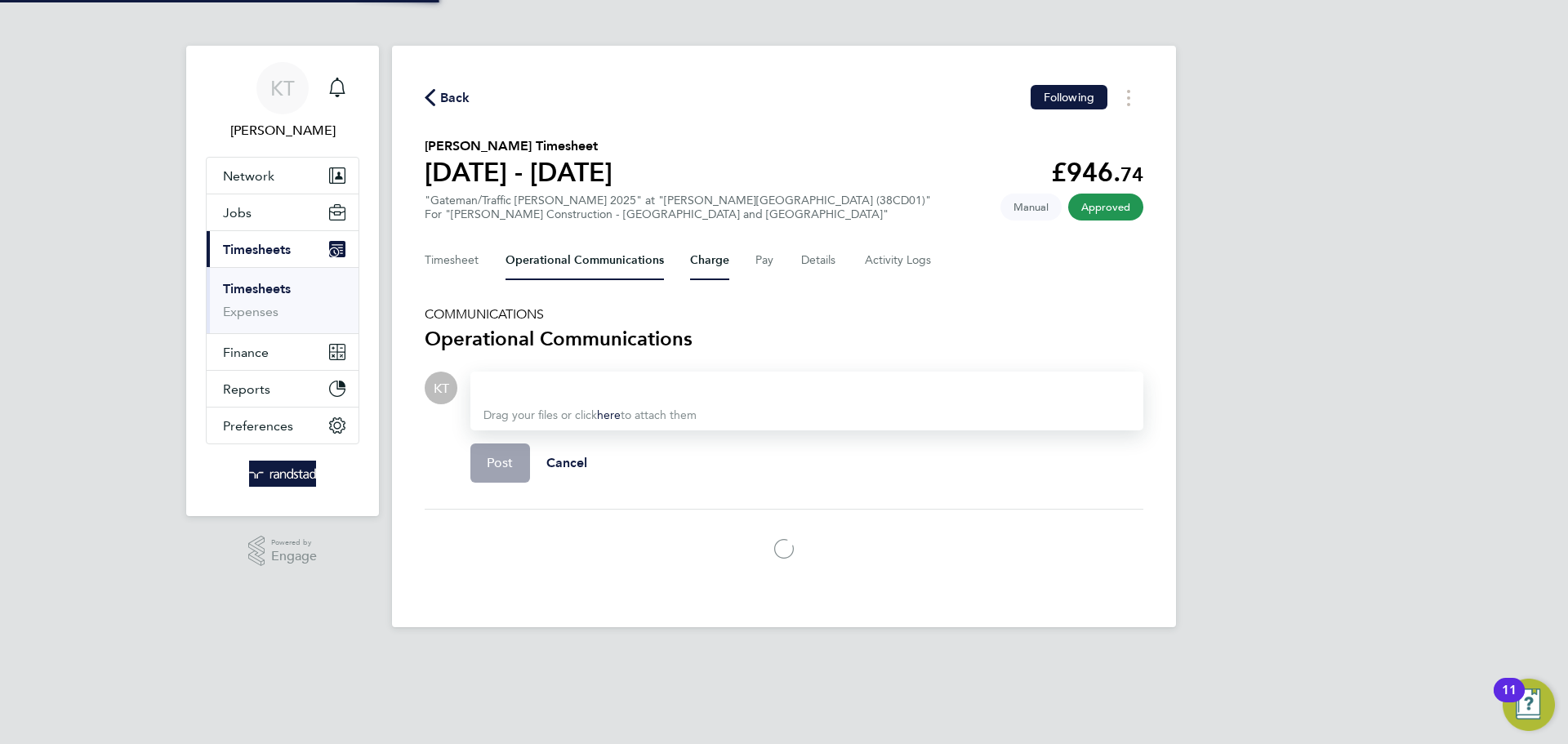
click at [709, 272] on button "Charge" at bounding box center [710, 261] width 40 height 40
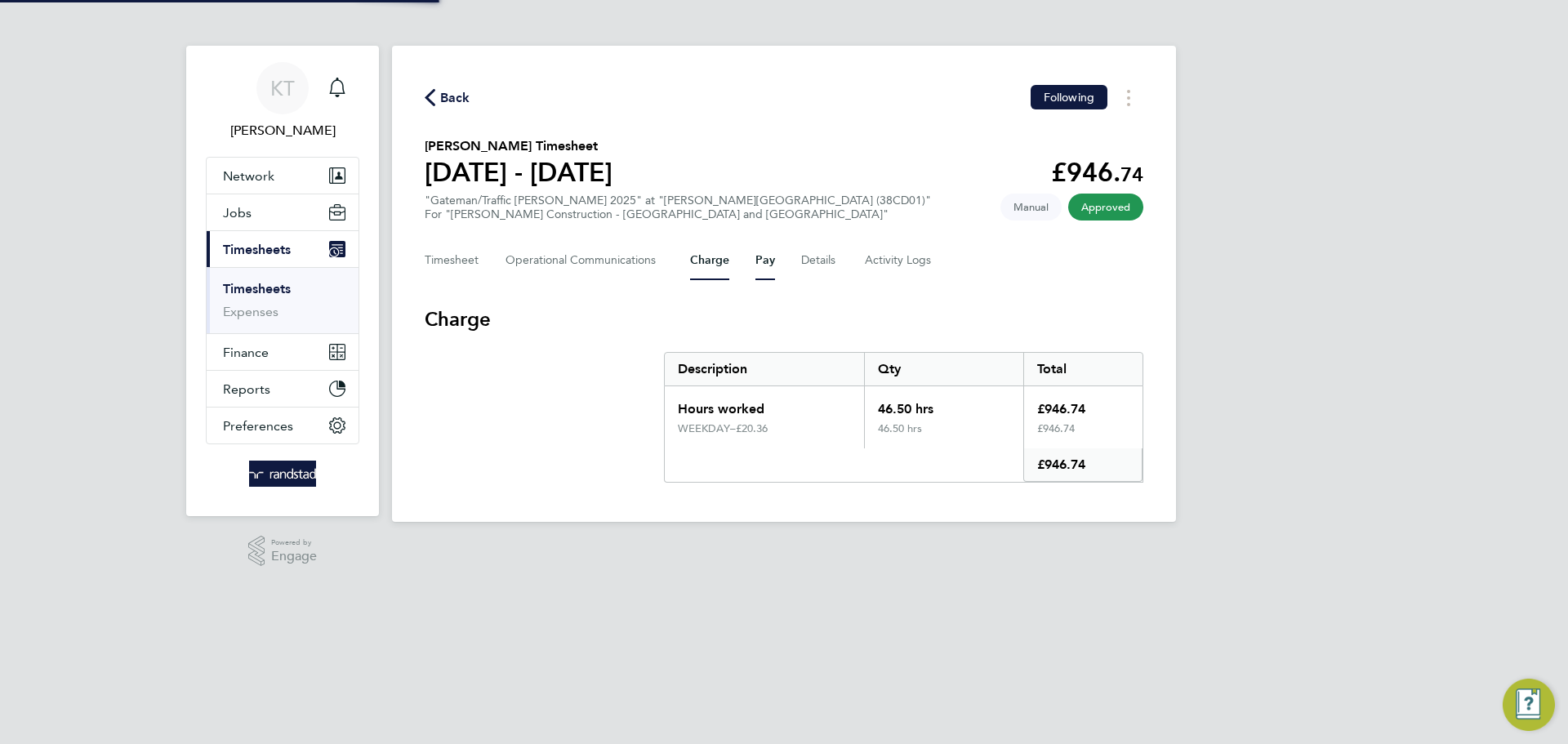
click at [764, 268] on button "Pay" at bounding box center [765, 261] width 20 height 40
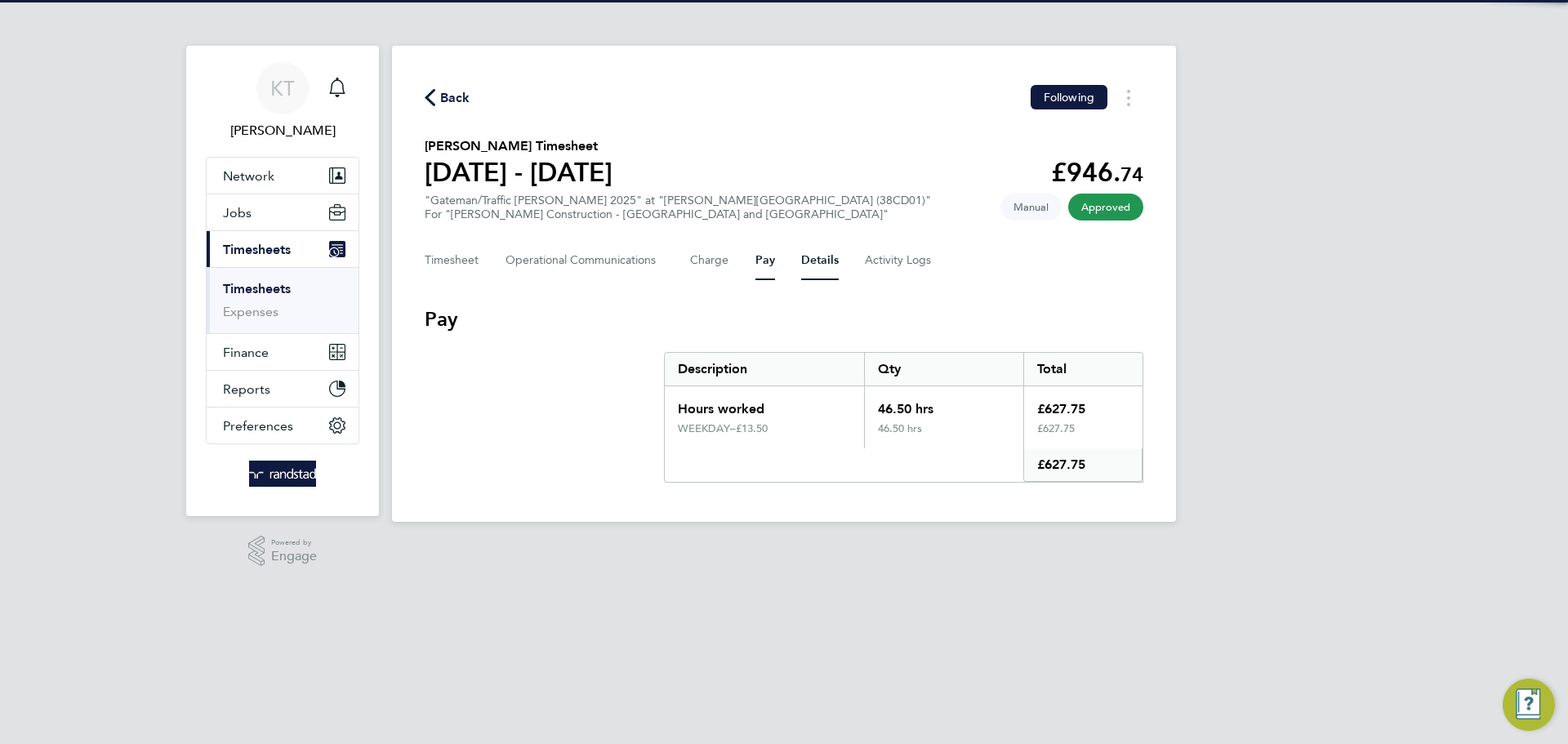
click at [811, 263] on button "Details" at bounding box center [820, 261] width 38 height 40
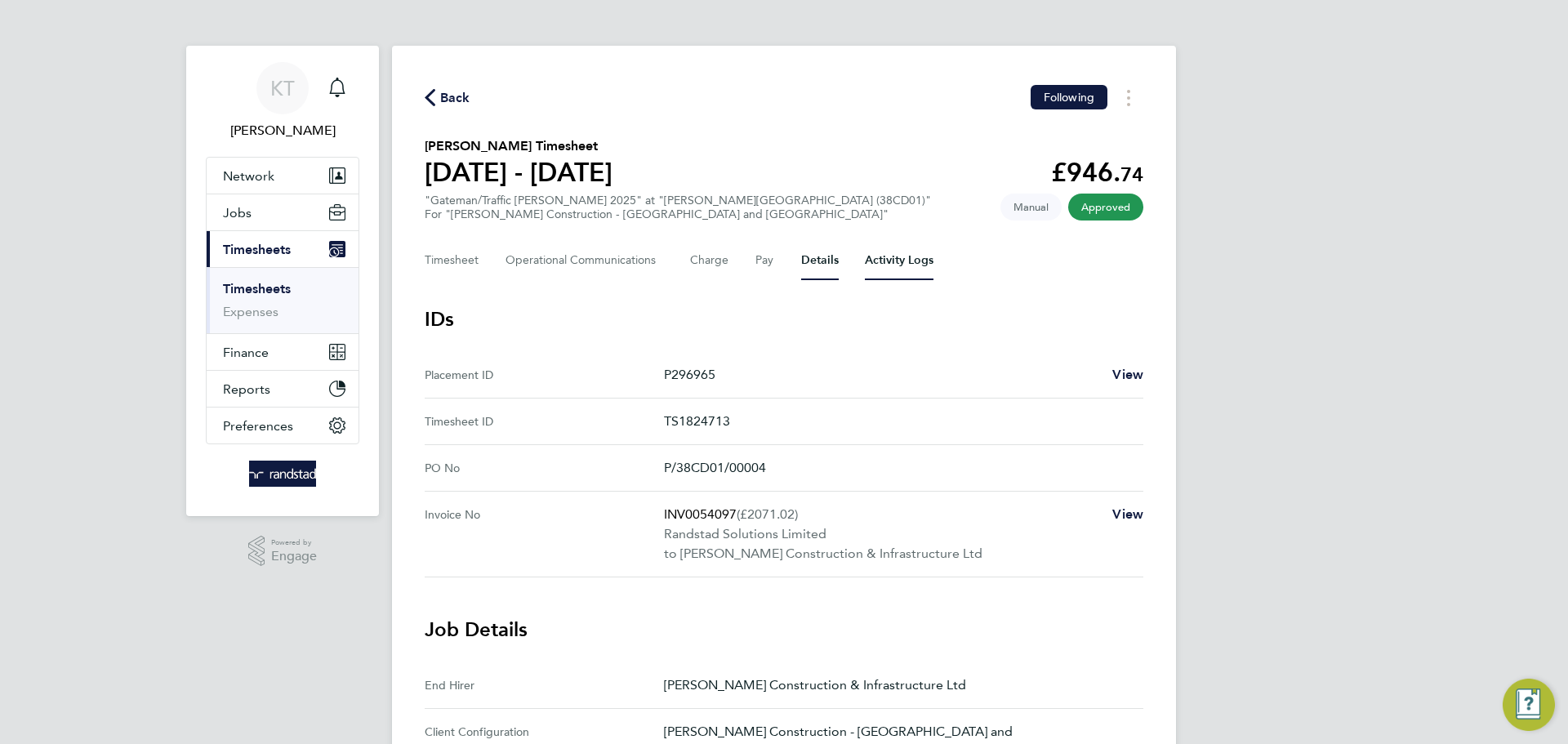
click at [865, 260] on Logs-tab "Activity Logs" at bounding box center [899, 261] width 69 height 40
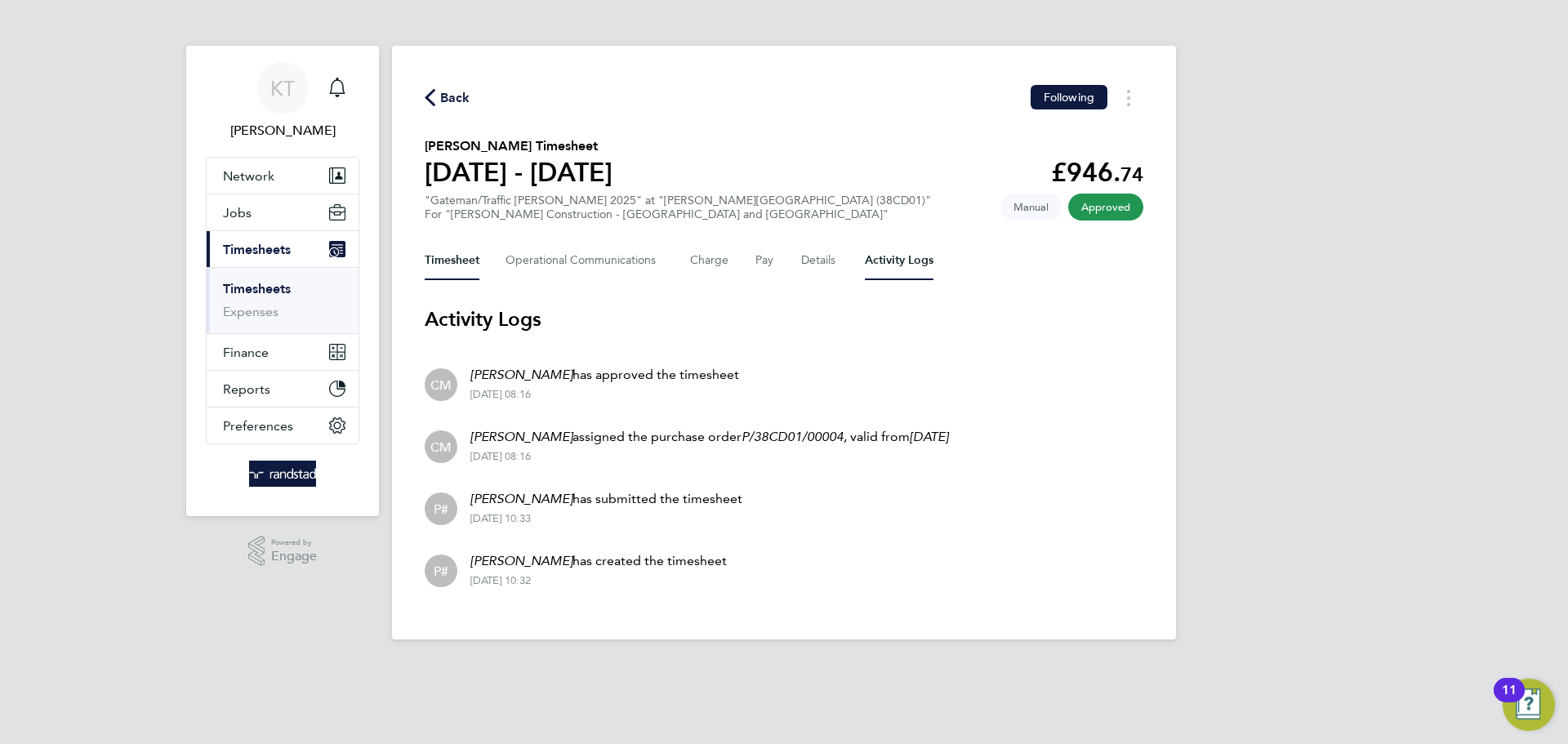
click at [470, 267] on button "Timesheet" at bounding box center [452, 261] width 55 height 40
